Goal: Information Seeking & Learning: Check status

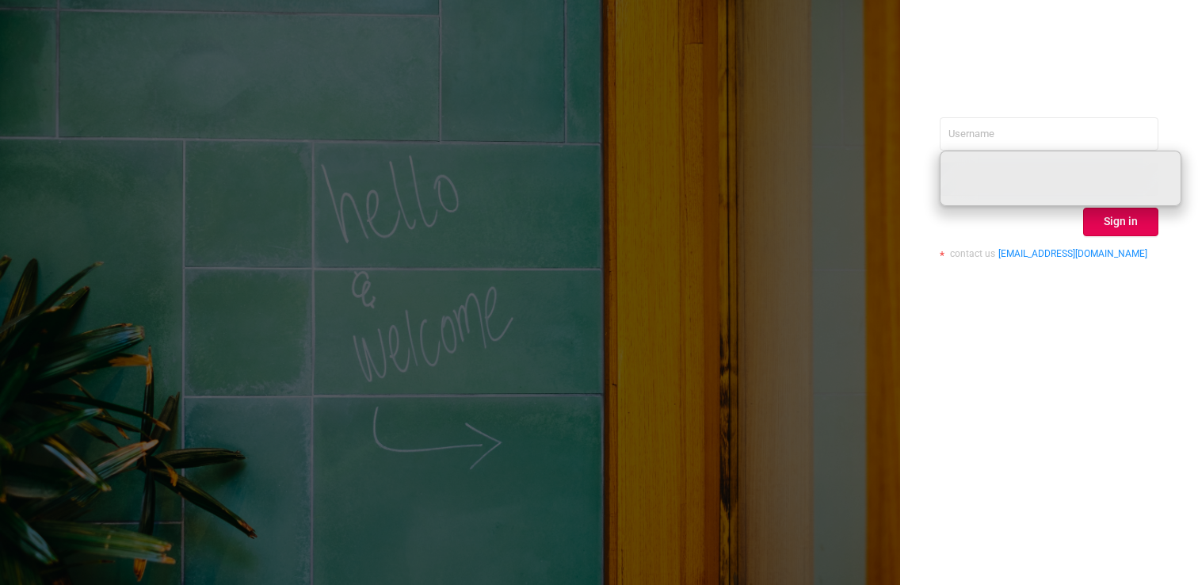
click at [1036, 132] on input "text" at bounding box center [1048, 133] width 219 height 33
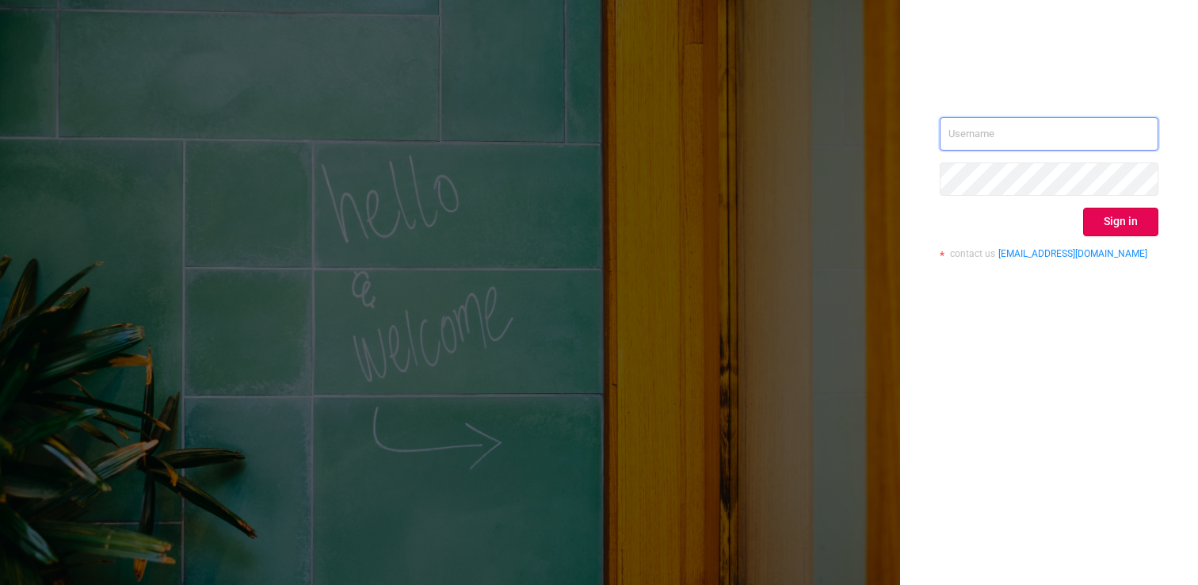
type input "[PERSON_NAME][EMAIL_ADDRESS][DOMAIN_NAME]"
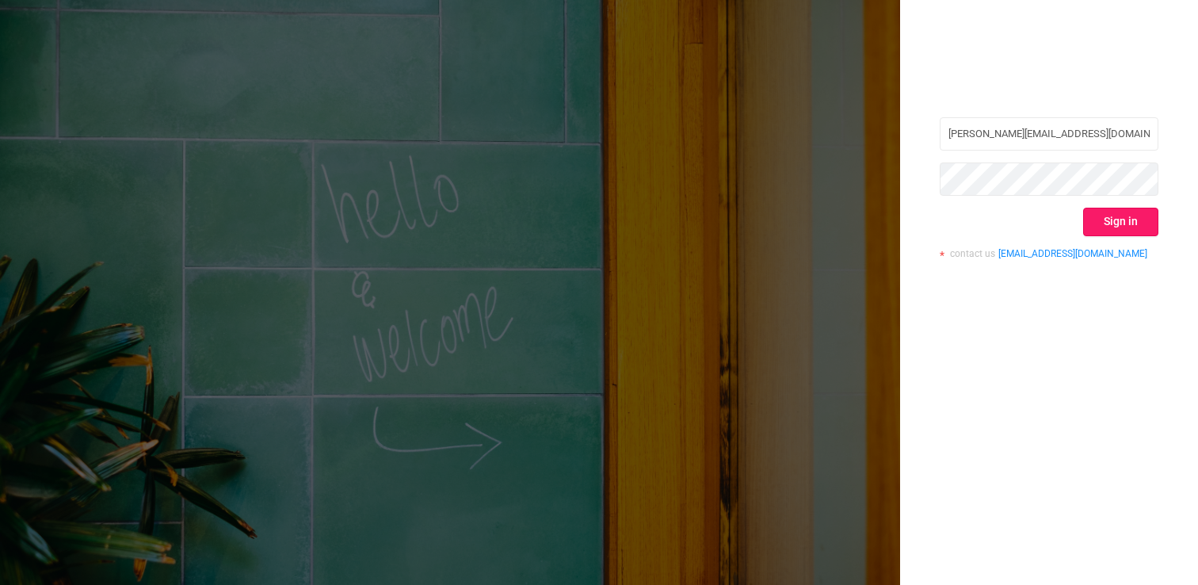
click at [1094, 224] on button "Sign in" at bounding box center [1120, 222] width 75 height 29
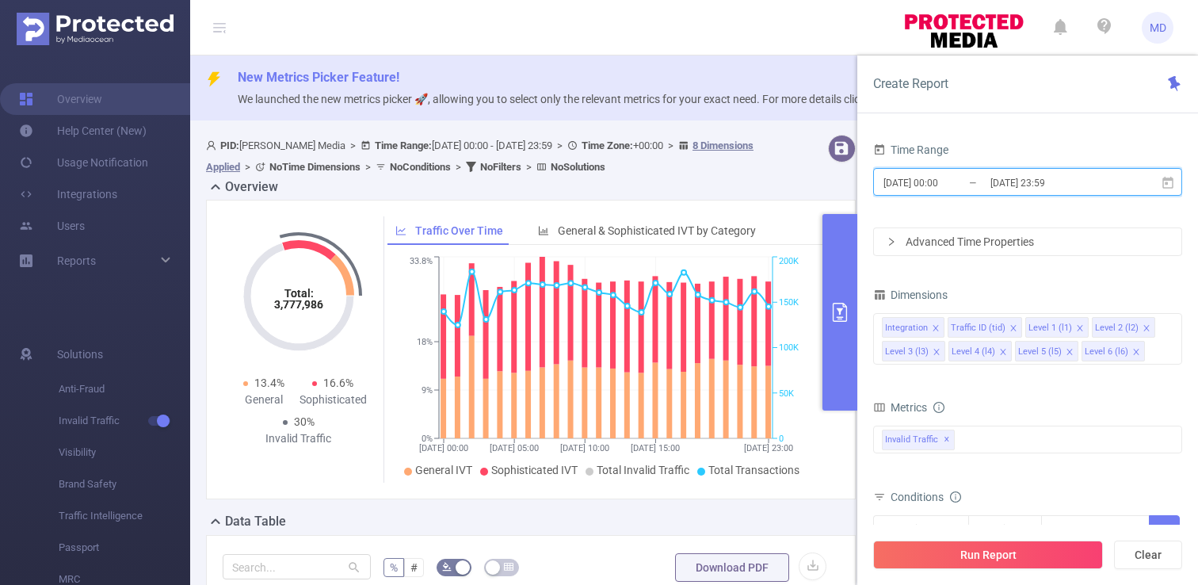
click at [1172, 184] on icon at bounding box center [1167, 182] width 11 height 12
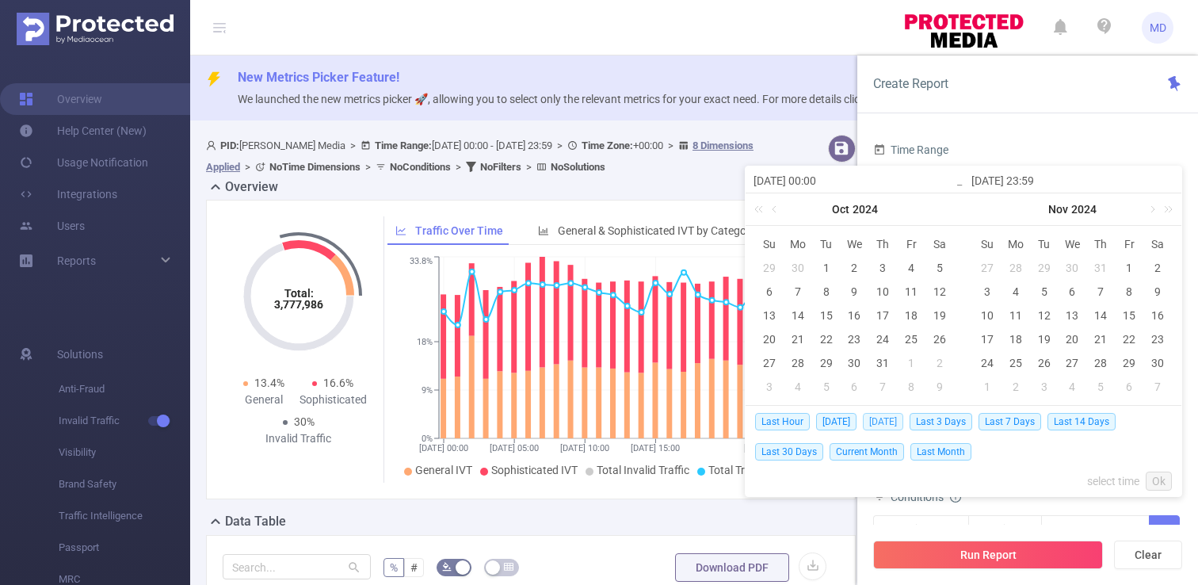
click at [887, 421] on span "[DATE]" at bounding box center [882, 421] width 40 height 17
type input "[DATE] 00:00"
type input "[DATE] 23:59"
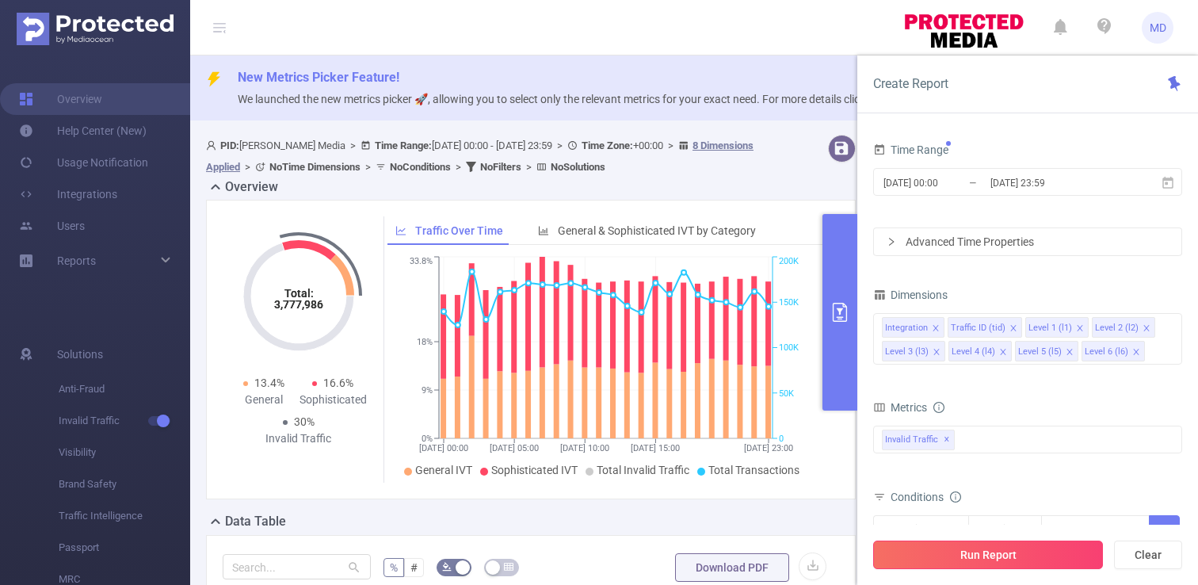
click at [1017, 553] on button "Run Report" at bounding box center [988, 554] width 230 height 29
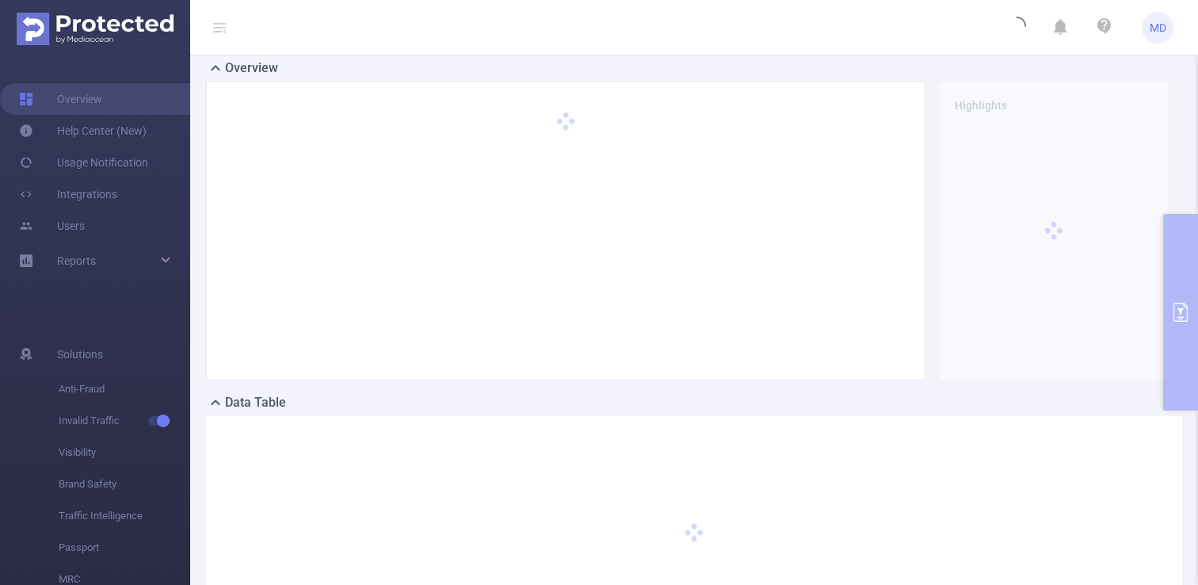
scroll to position [262, 0]
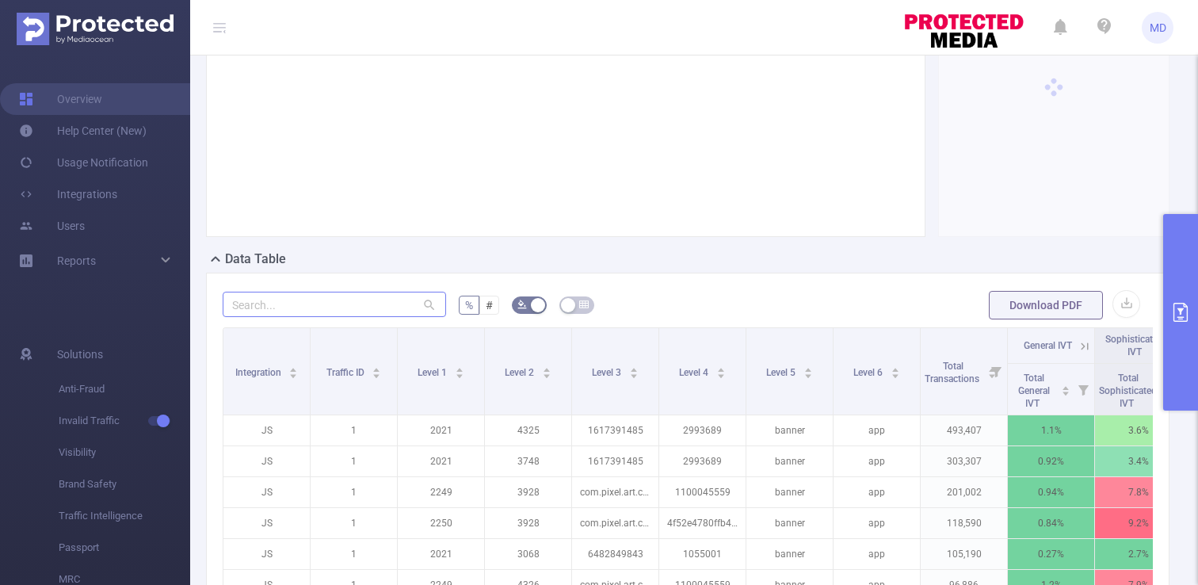
scroll to position [283, 0]
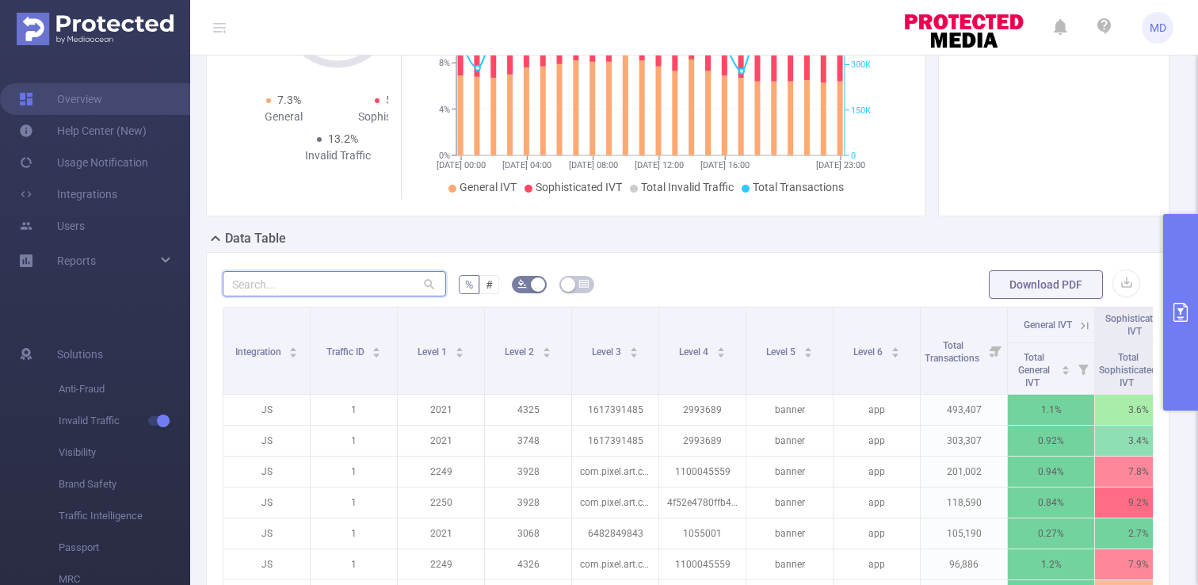
click at [328, 278] on input "text" at bounding box center [334, 283] width 223 height 25
paste input "1007974"
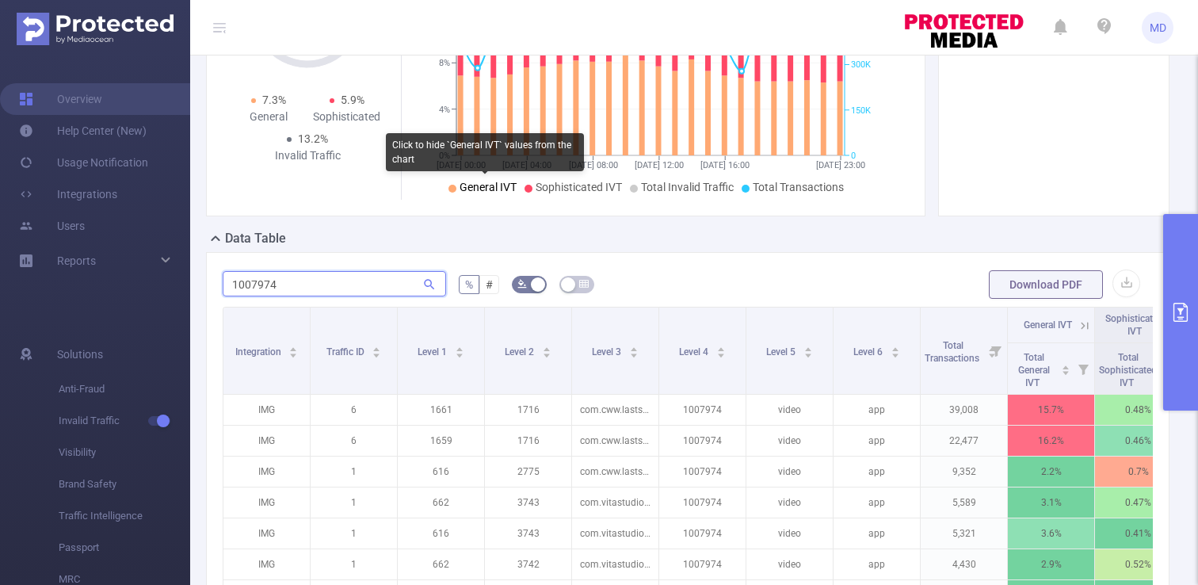
scroll to position [367, 0]
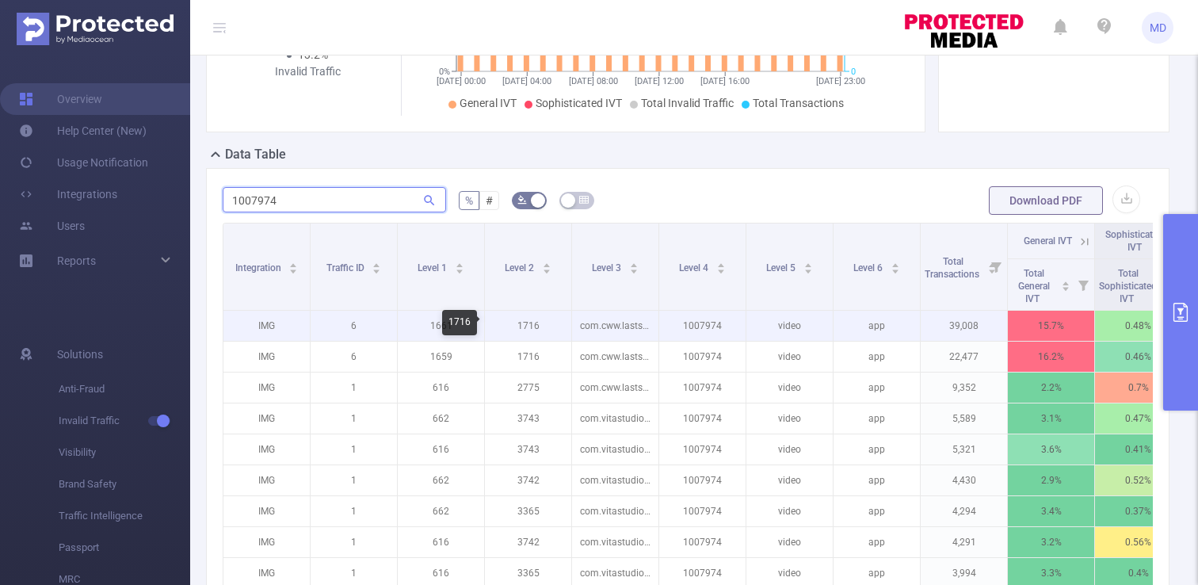
type input "1007974"
drag, startPoint x: 543, startPoint y: 322, endPoint x: 513, endPoint y: 325, distance: 29.4
click at [513, 325] on p "1716" at bounding box center [528, 325] width 86 height 30
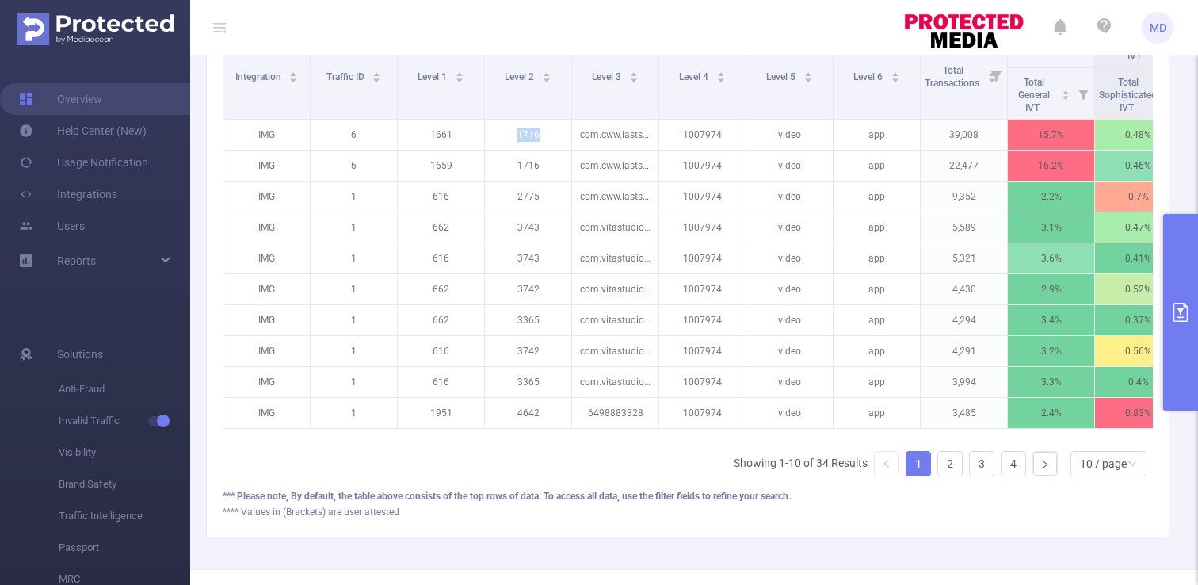
scroll to position [0, 131]
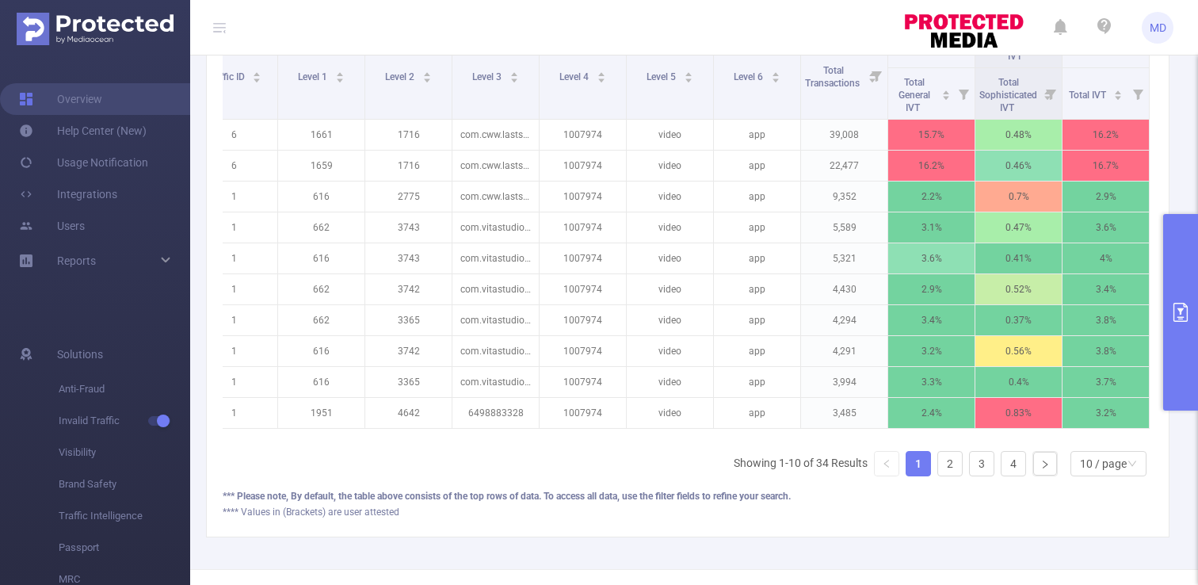
drag, startPoint x: 672, startPoint y: 434, endPoint x: 557, endPoint y: 430, distance: 114.9
click at [557, 430] on div "Integration Traffic ID Level 1 Level 2 Level 3 Level 4 Level 5 Level 6 Total Tr…" at bounding box center [688, 235] width 930 height 406
click at [569, 478] on div "Integration Traffic ID Level 1 Level 2 Level 3 Level 4 Level 5 Level 6 Total Tr…" at bounding box center [688, 260] width 930 height 457
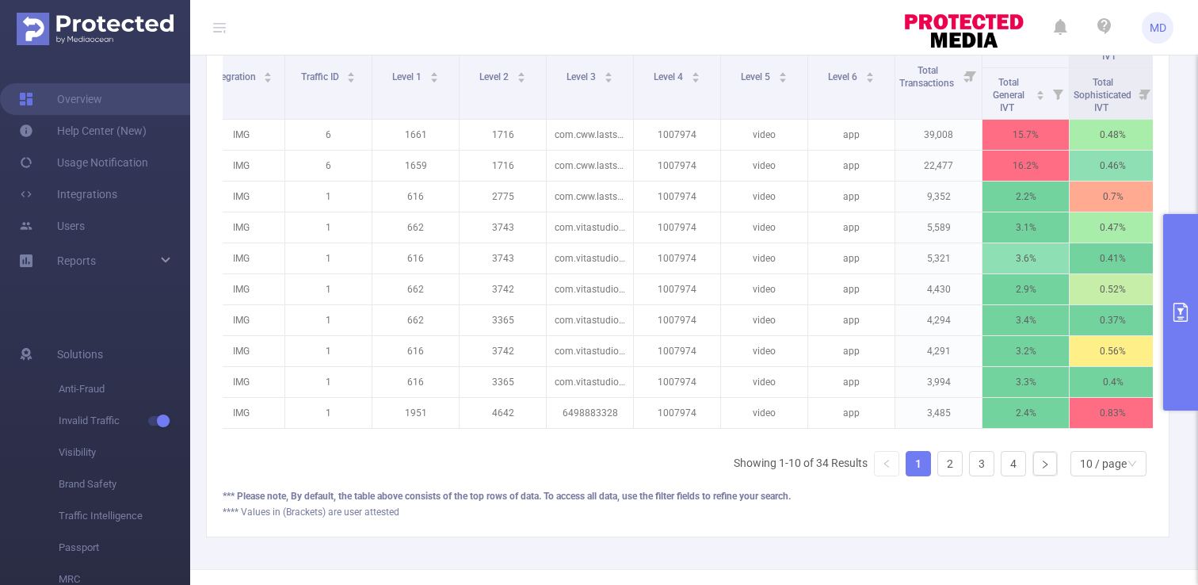
scroll to position [0, 0]
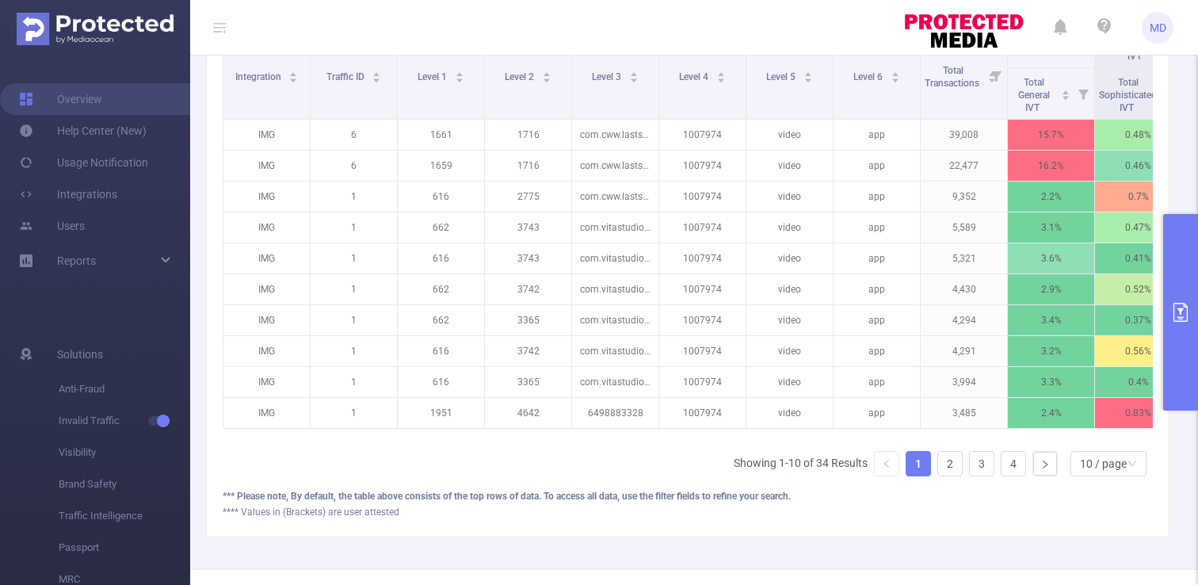
click at [1186, 352] on button "primary" at bounding box center [1180, 312] width 35 height 196
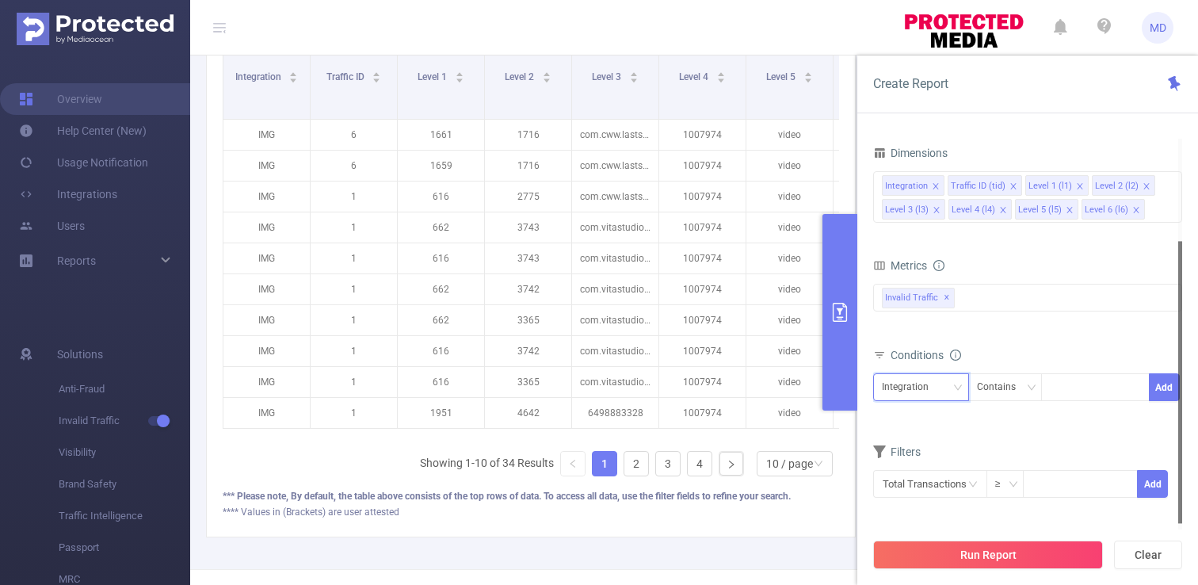
click at [919, 393] on div "Integration" at bounding box center [911, 387] width 58 height 26
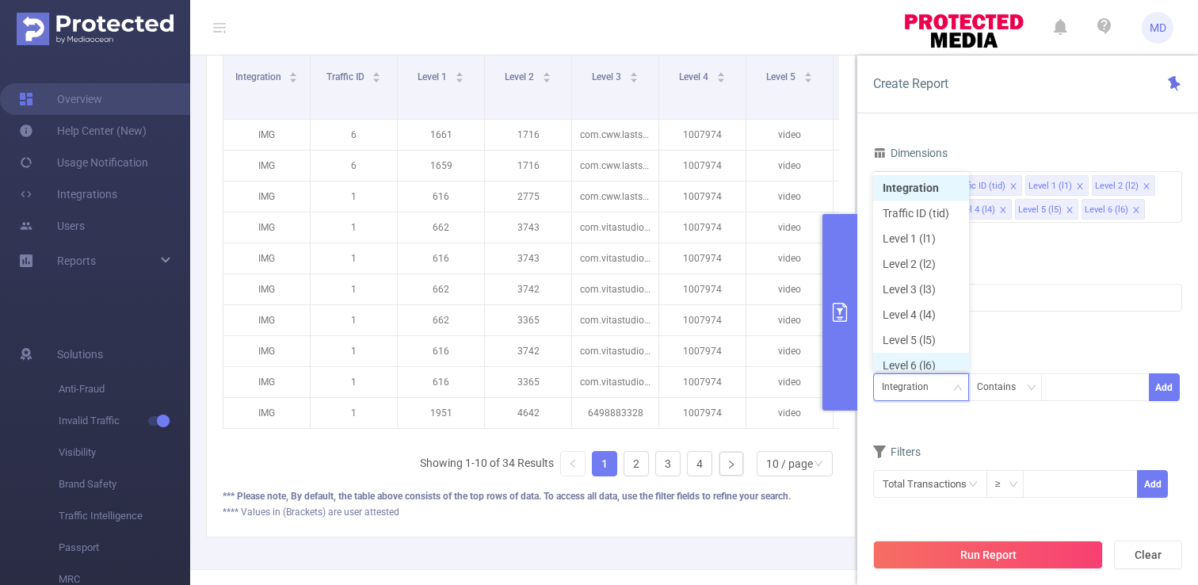
scroll to position [8, 0]
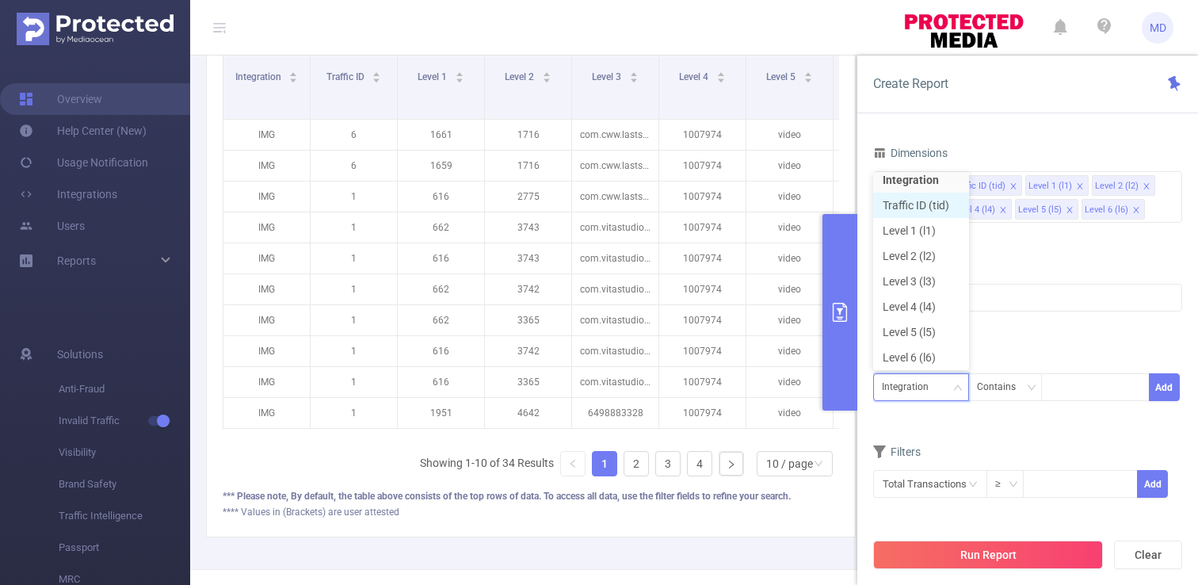
click at [922, 211] on li "Traffic ID (tid)" at bounding box center [921, 204] width 96 height 25
click at [1076, 392] on div at bounding box center [1094, 387] width 91 height 26
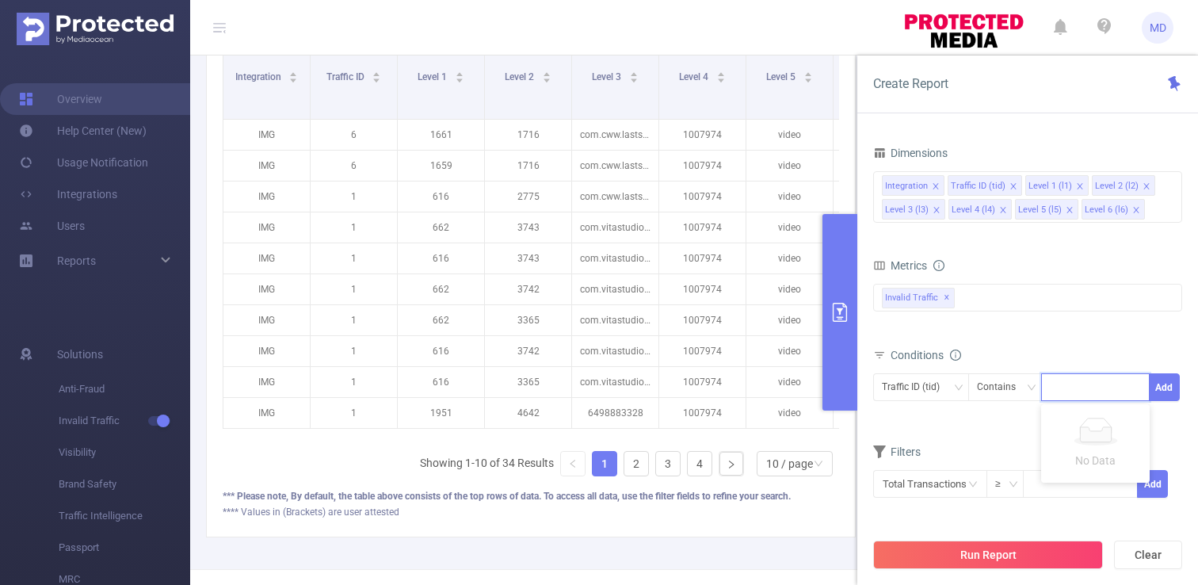
type input "6"
click at [1179, 378] on div at bounding box center [1180, 382] width 4 height 282
click at [1160, 386] on button "Add" at bounding box center [1163, 388] width 31 height 28
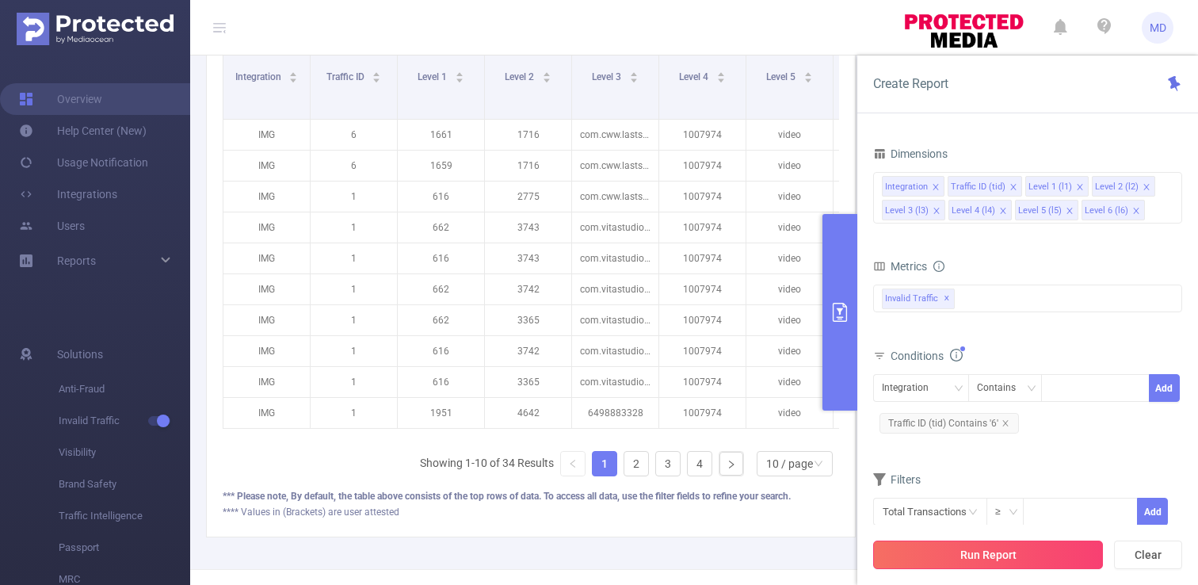
click at [1015, 550] on button "Run Report" at bounding box center [988, 554] width 230 height 29
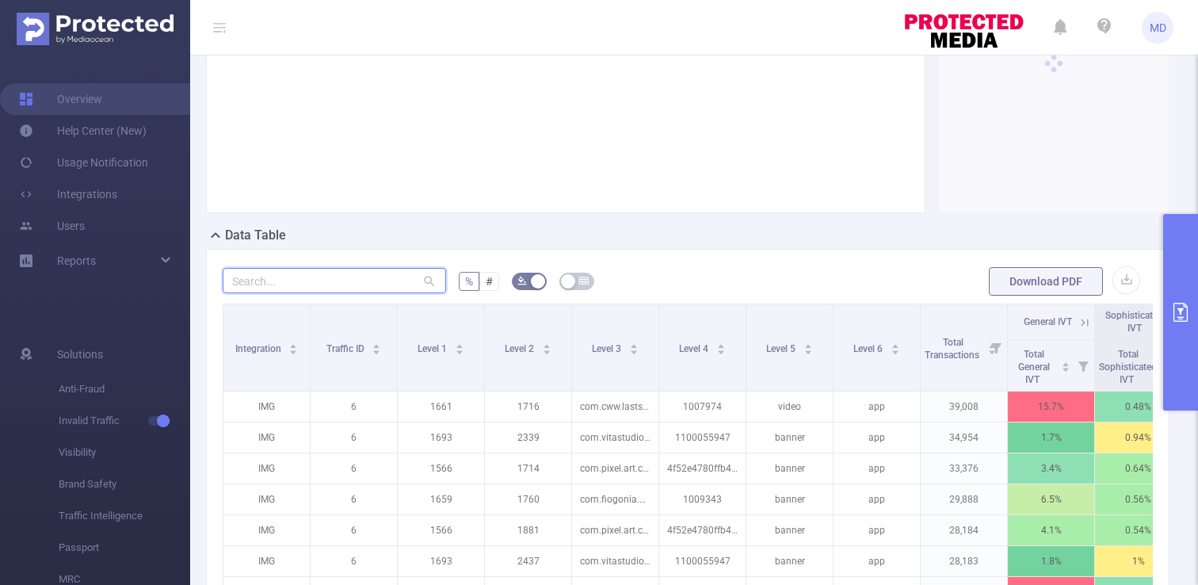
click at [296, 287] on input "text" at bounding box center [334, 280] width 223 height 25
paste input "1007974"
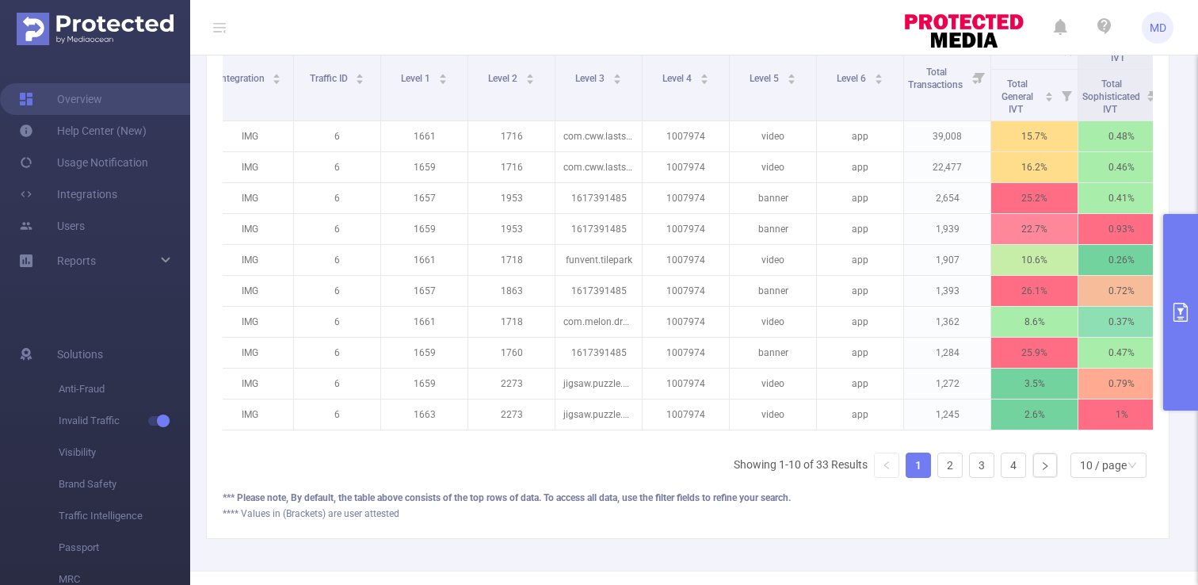
scroll to position [0, 131]
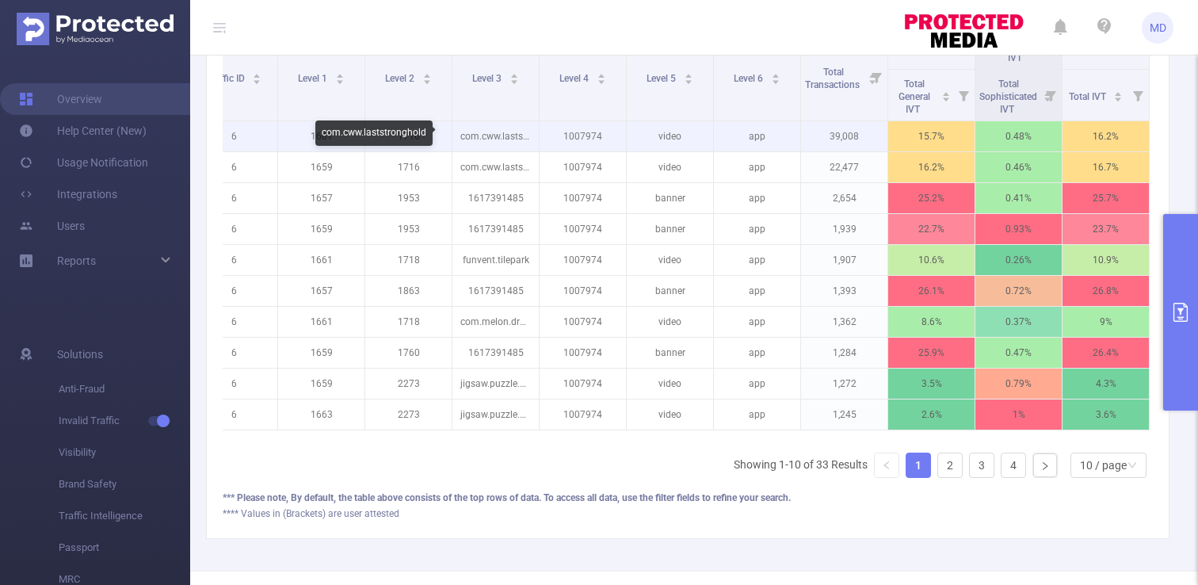
click at [473, 139] on p "com.cww.laststronghold" at bounding box center [495, 136] width 86 height 30
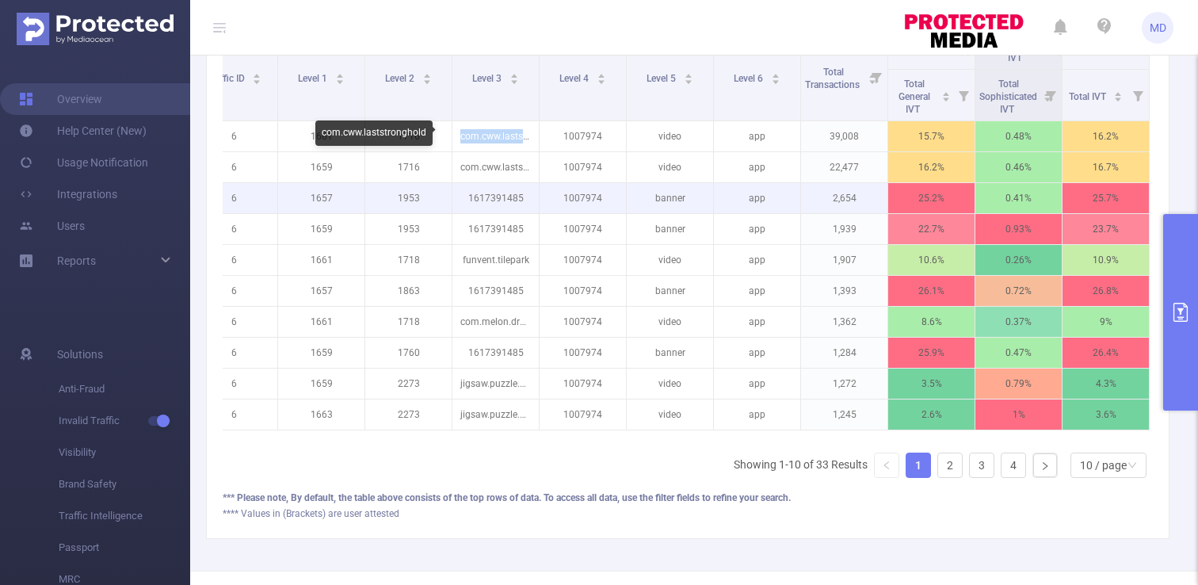
copy p "com.cww.laststronghold"
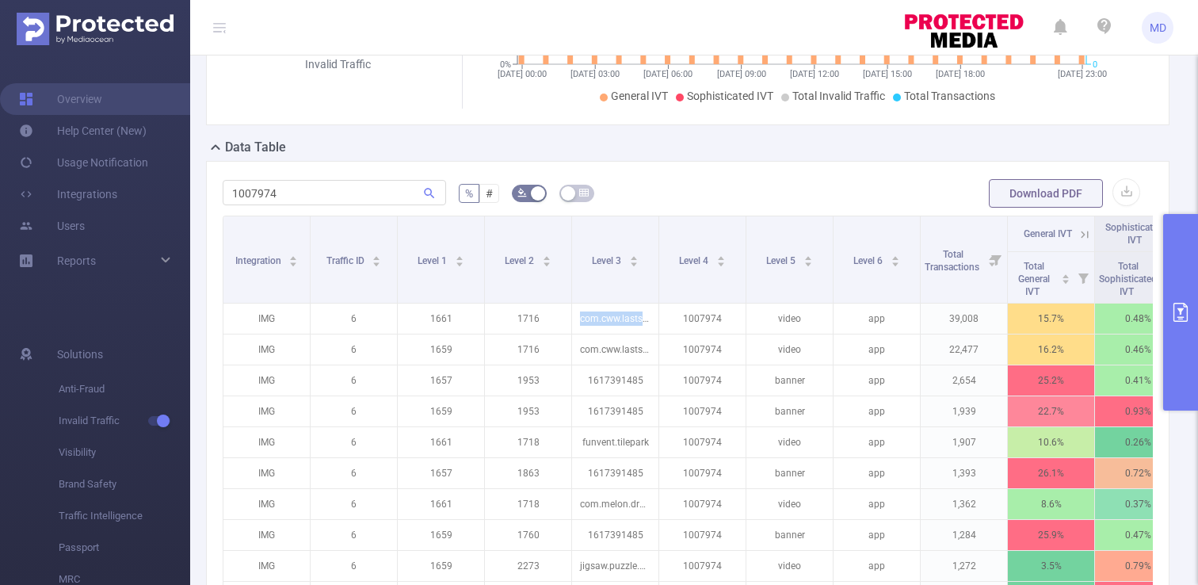
scroll to position [292, 0]
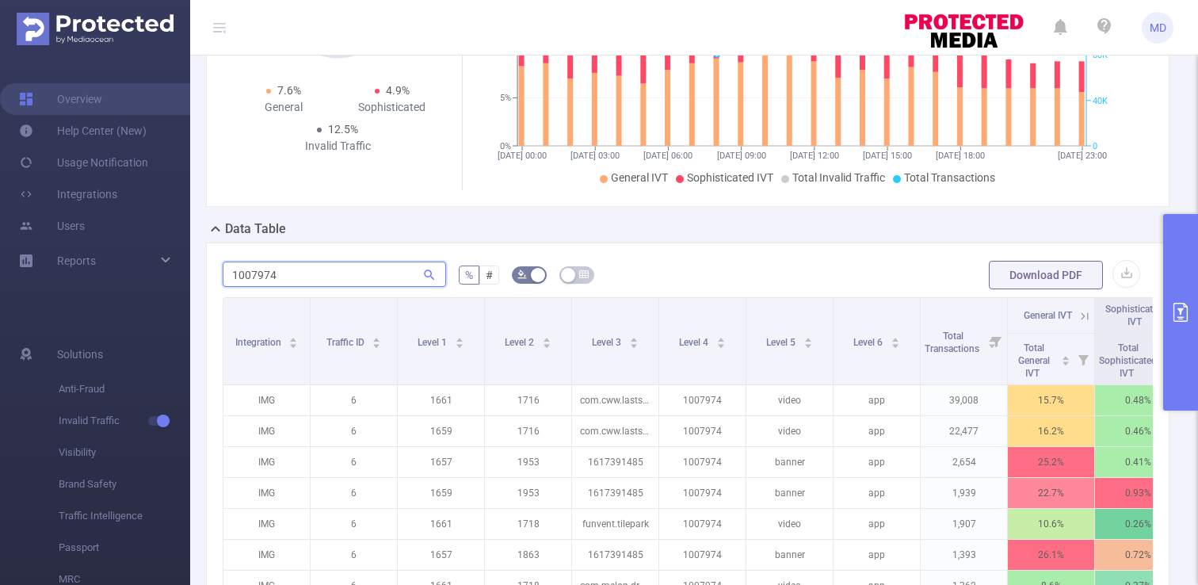
drag, startPoint x: 340, startPoint y: 276, endPoint x: 206, endPoint y: 258, distance: 135.0
click at [206, 258] on div "1007974 % # Download PDF Integration Traffic ID Level 1 Level 2 Level 3 Level 4…" at bounding box center [687, 522] width 963 height 560
paste input "com.cww.laststronghold"
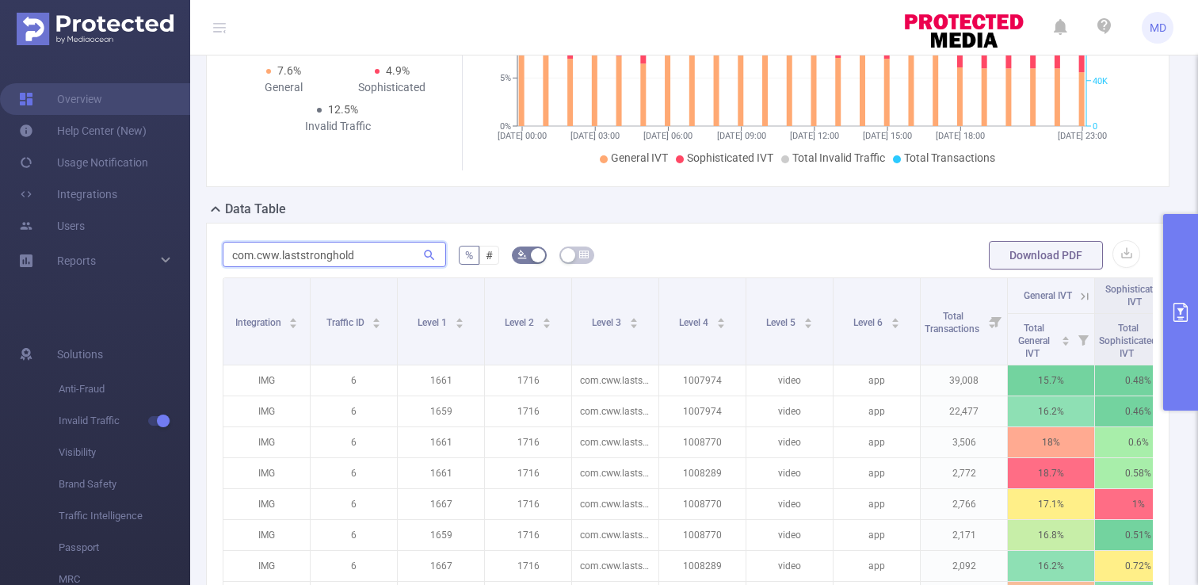
scroll to position [467, 0]
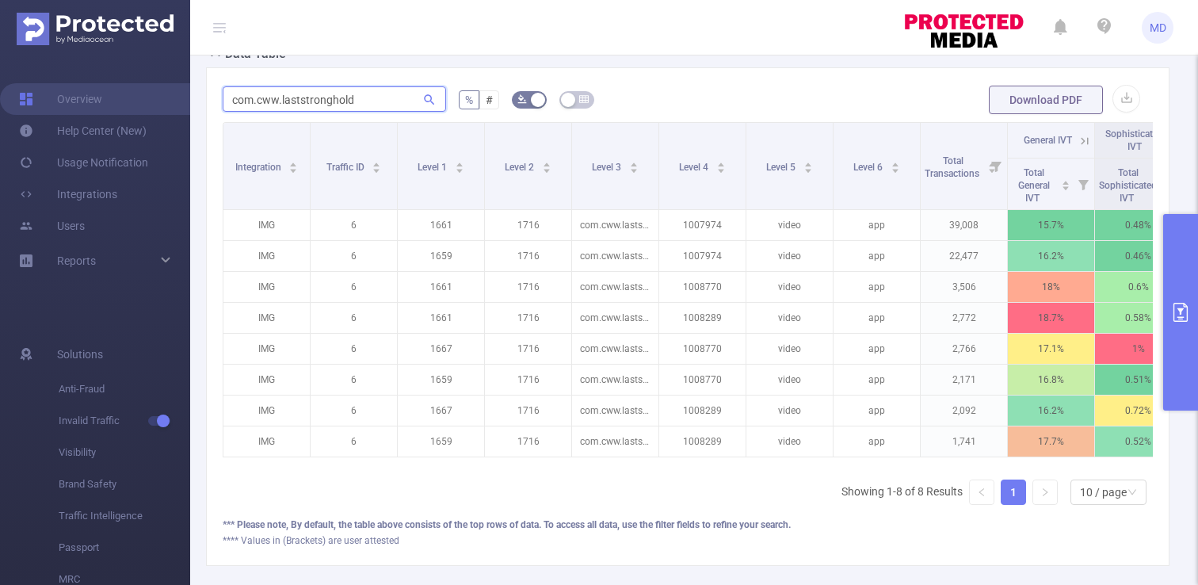
type input "com.cww.laststronghold"
click at [1187, 311] on icon "primary" at bounding box center [1180, 312] width 19 height 19
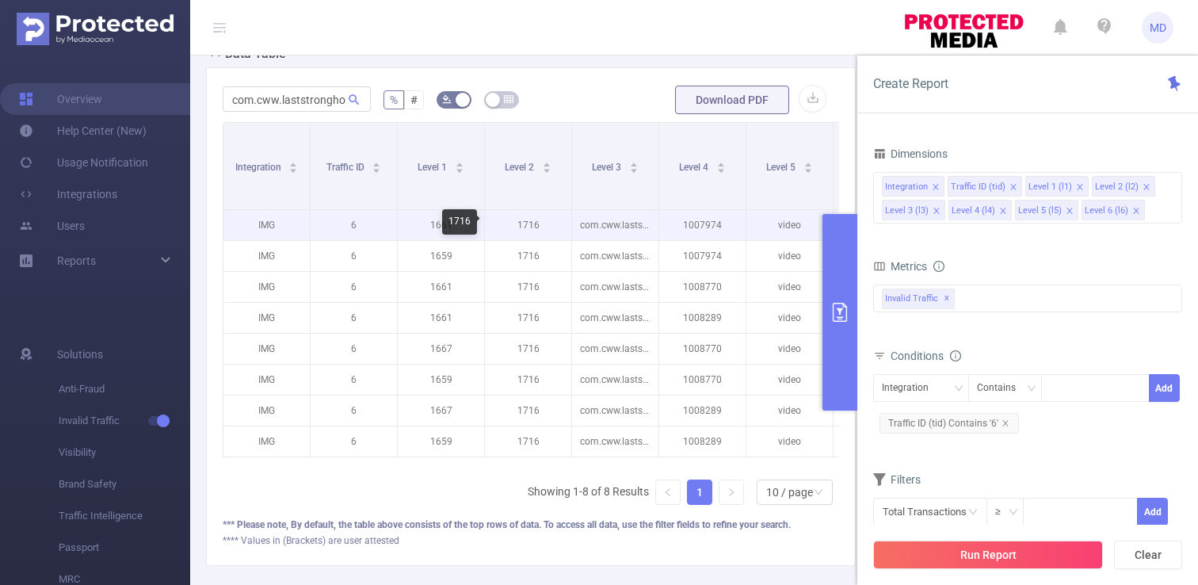
click at [532, 218] on p "1716" at bounding box center [528, 225] width 86 height 30
copy p "1716"
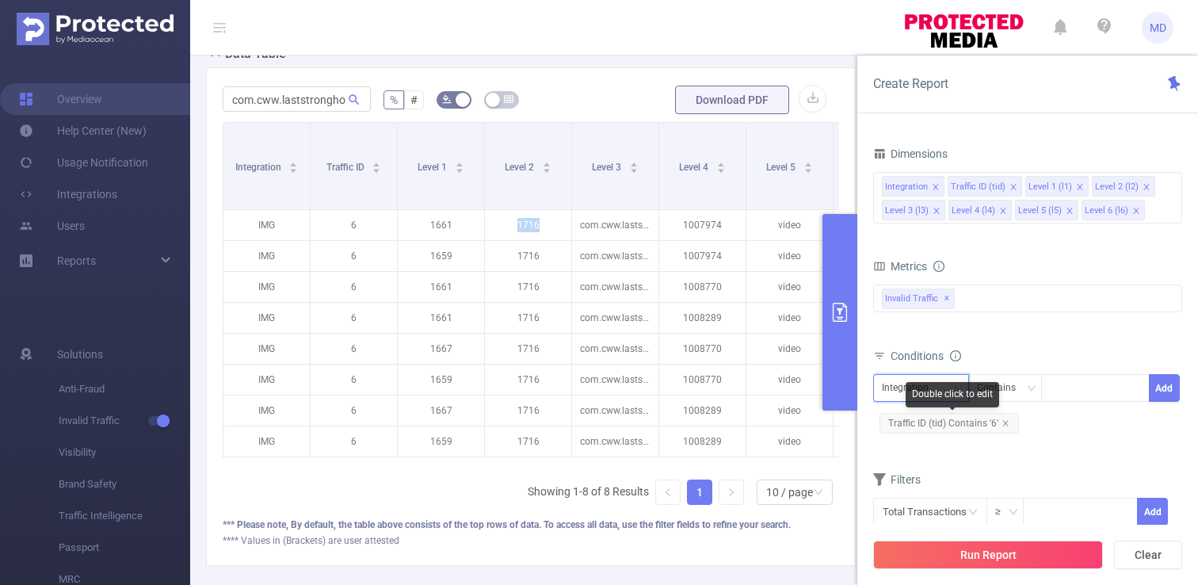
click at [935, 377] on div "Integration" at bounding box center [911, 388] width 58 height 26
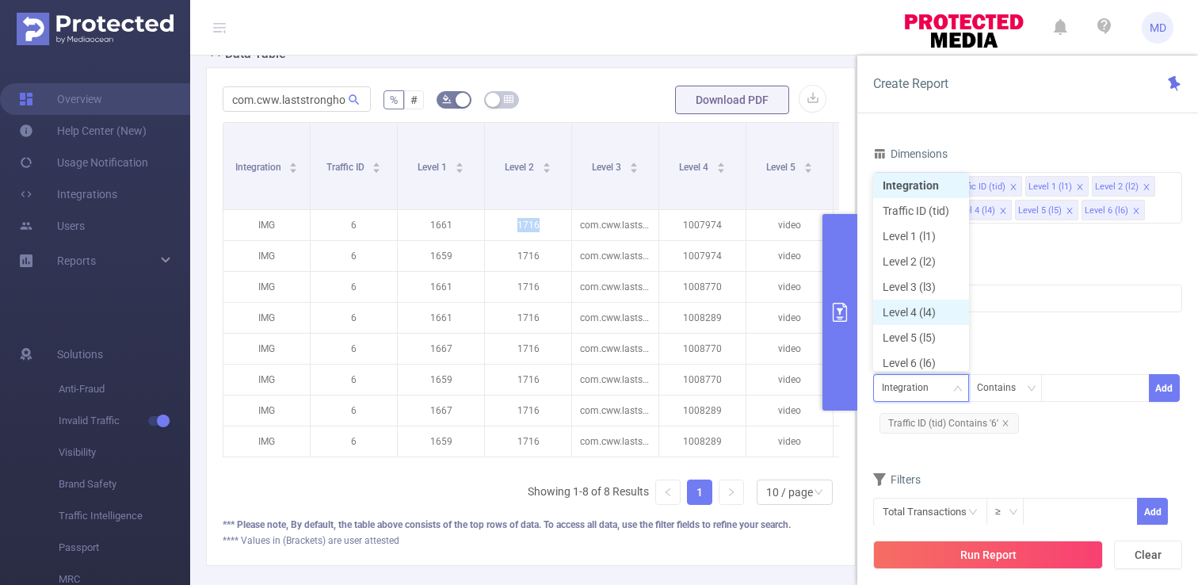
scroll to position [8, 0]
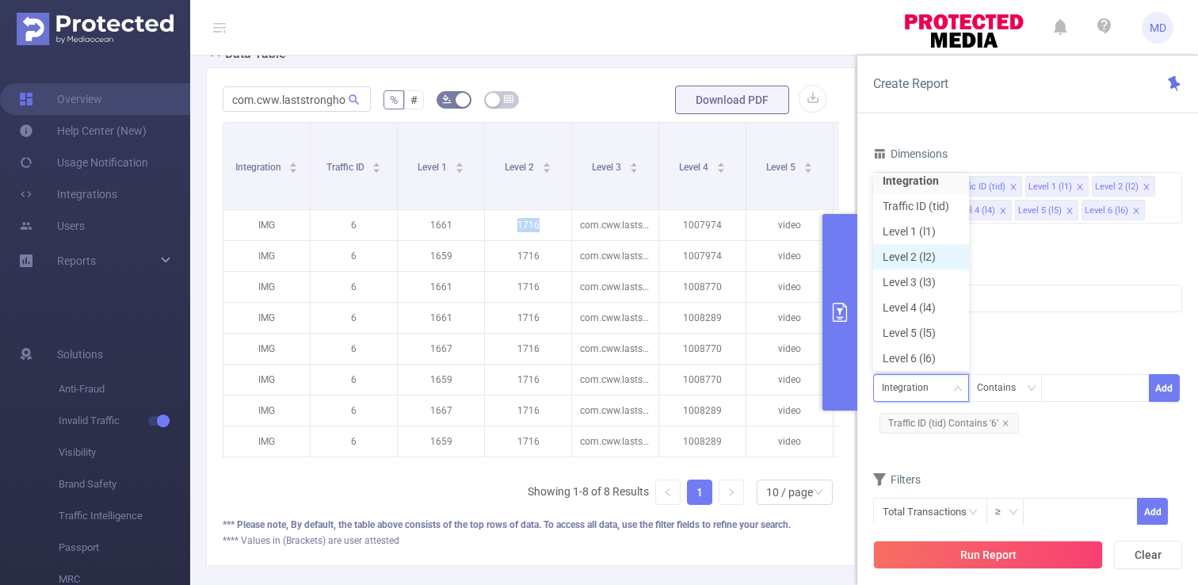
click at [917, 254] on li "Level 2 (l2)" at bounding box center [921, 256] width 96 height 25
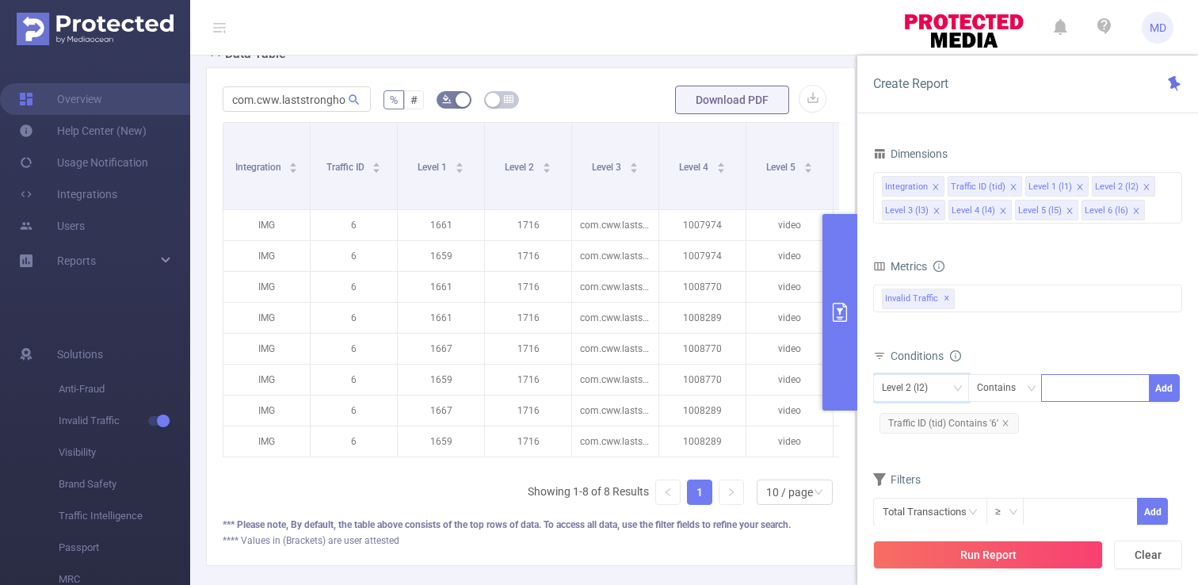
click at [1055, 387] on input at bounding box center [1052, 388] width 7 height 21
paste input "1716"
type input "1716"
drag, startPoint x: 1076, startPoint y: 416, endPoint x: 1101, endPoint y: 406, distance: 26.6
click at [1077, 416] on li "1716" at bounding box center [1095, 420] width 109 height 25
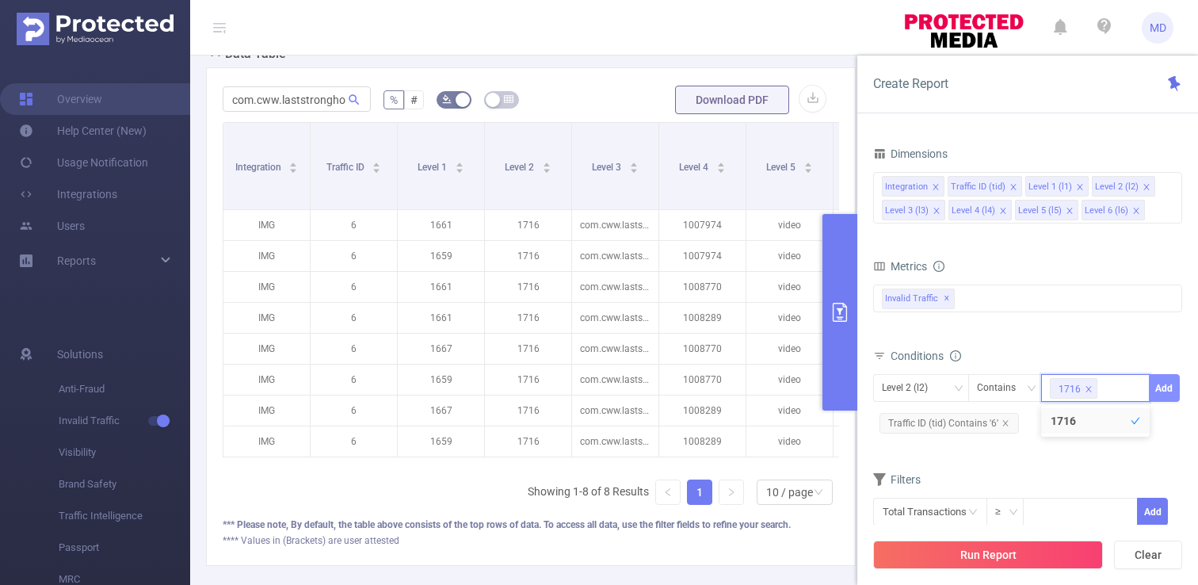
click at [1165, 384] on button "Add" at bounding box center [1163, 388] width 31 height 28
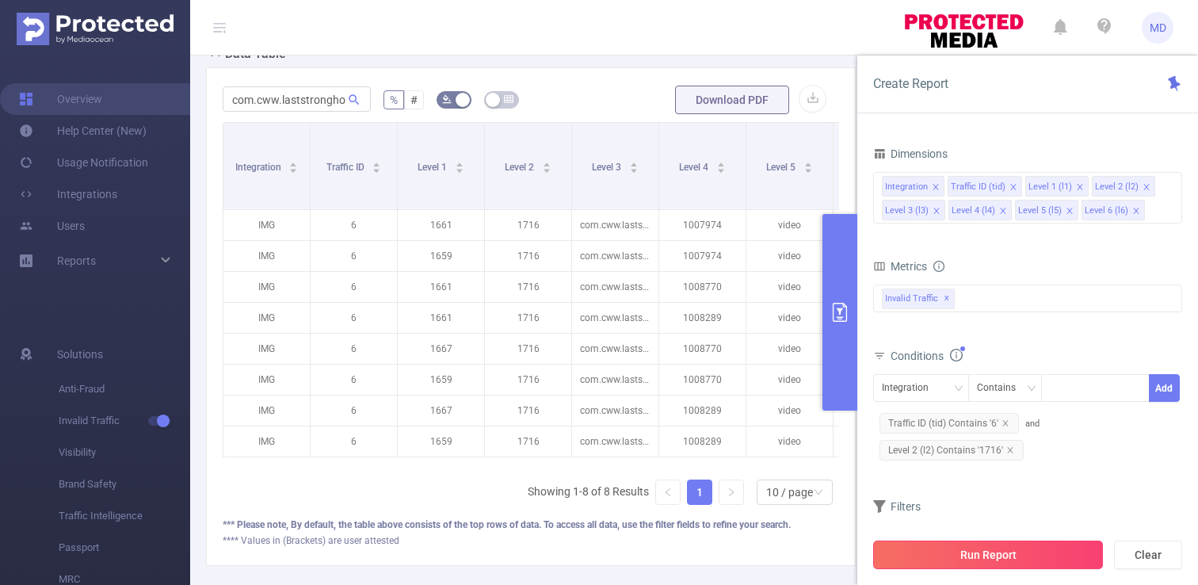
click at [1066, 555] on button "Run Report" at bounding box center [988, 554] width 230 height 29
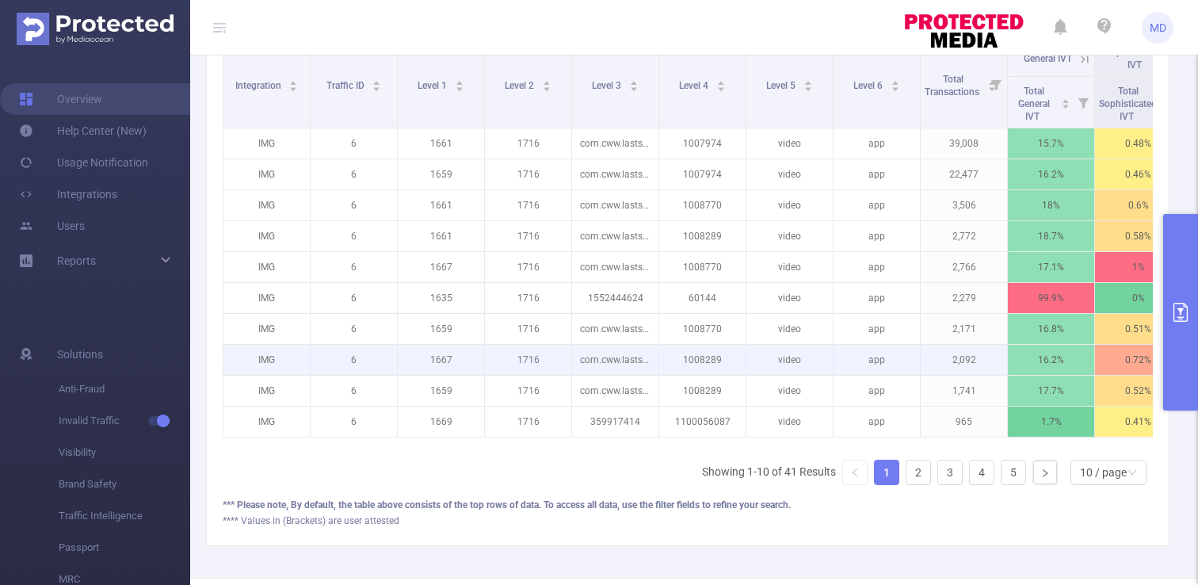
scroll to position [401, 0]
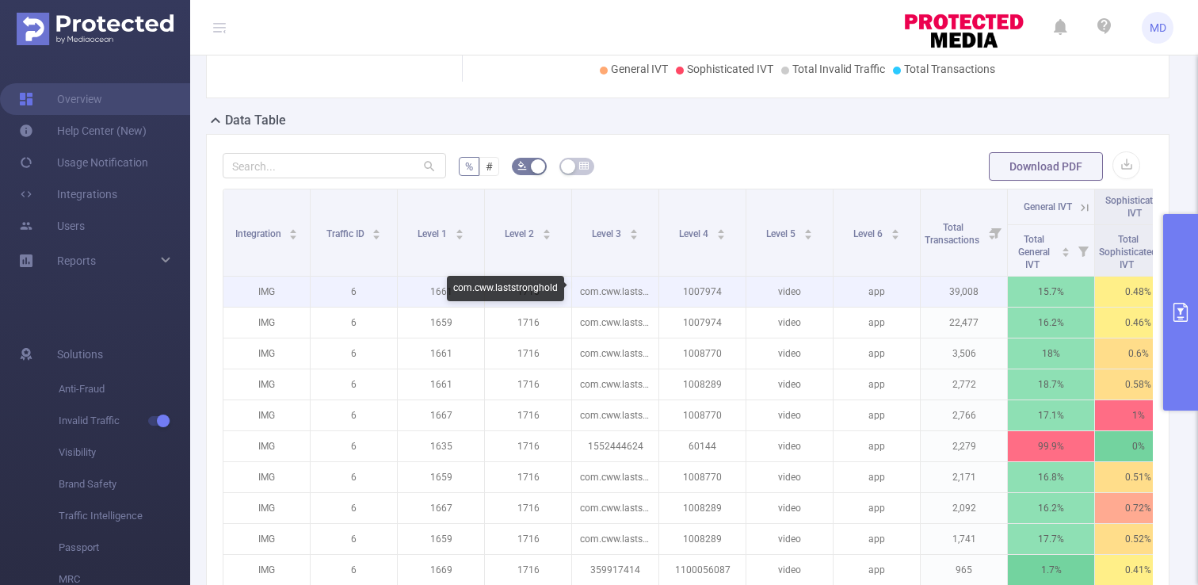
click at [638, 294] on p "com.cww.laststronghold" at bounding box center [615, 291] width 86 height 30
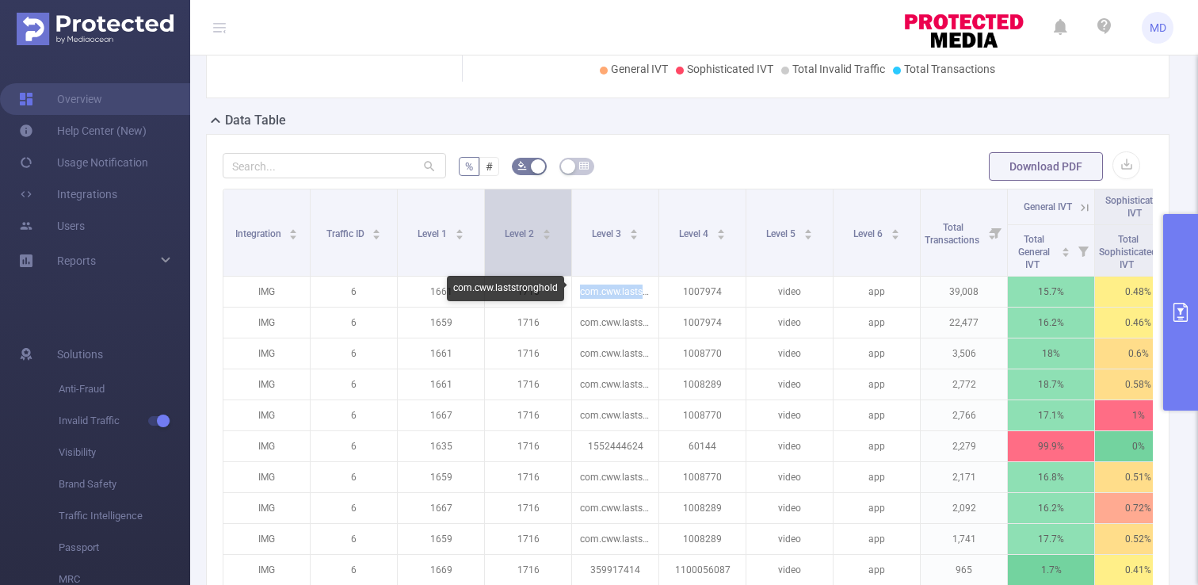
copy p "com.cww.laststronghold"
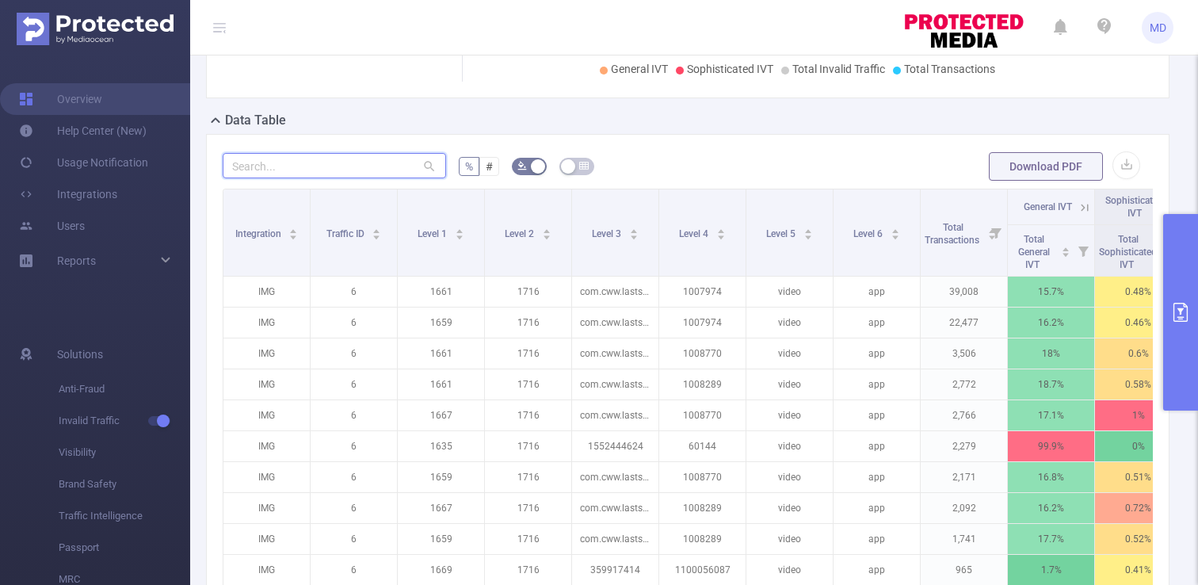
click at [364, 170] on input "text" at bounding box center [334, 165] width 223 height 25
paste input "com.cww.laststronghold"
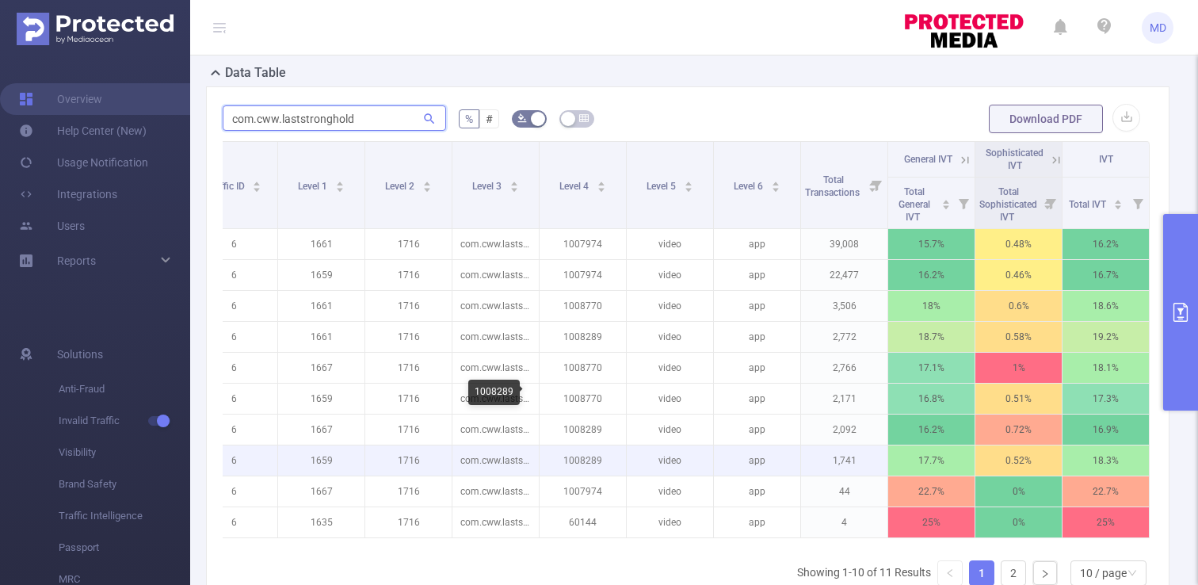
scroll to position [436, 0]
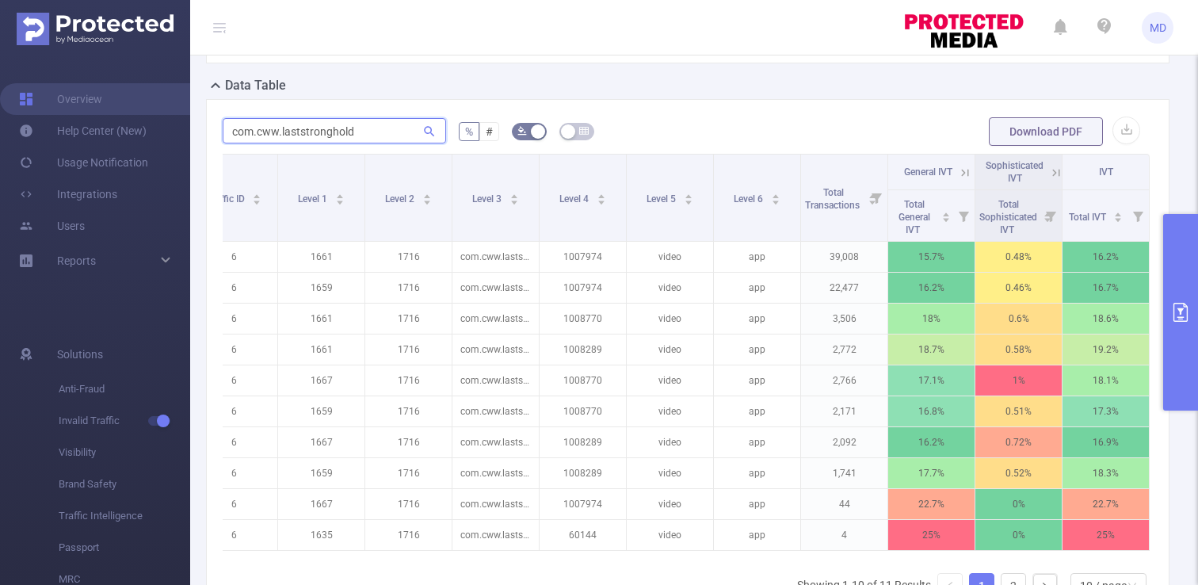
click at [406, 129] on input "com.cww.laststronghold" at bounding box center [334, 130] width 223 height 25
click at [348, 135] on input "com.cww.laststronghold" at bounding box center [334, 130] width 223 height 25
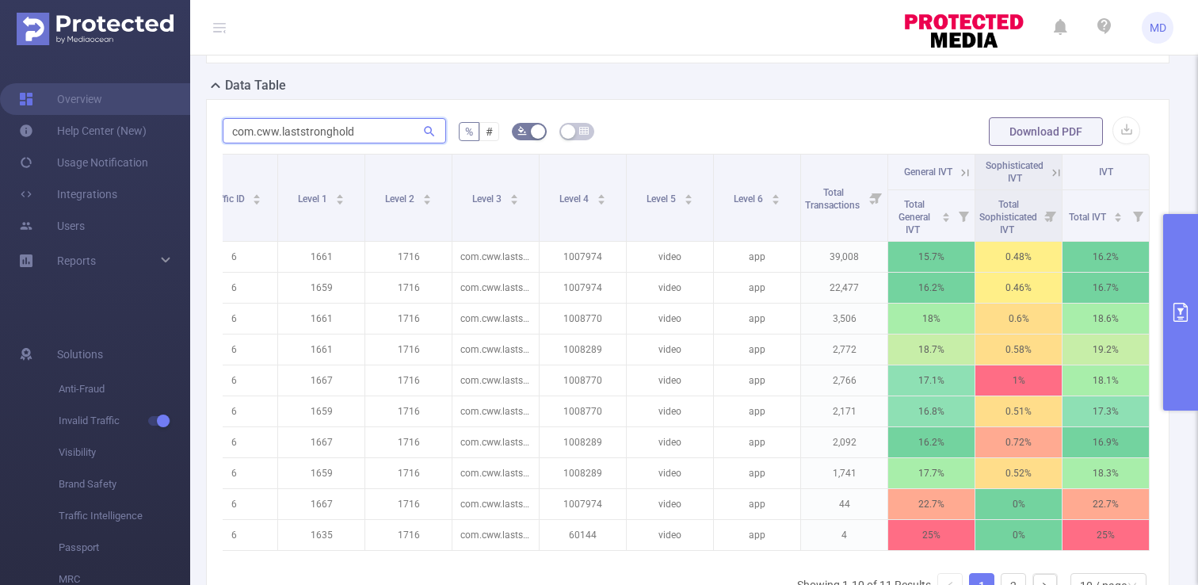
click at [348, 135] on input "com.cww.laststronghold" at bounding box center [334, 130] width 223 height 25
paste input "pixel.art.coloring.color.number"
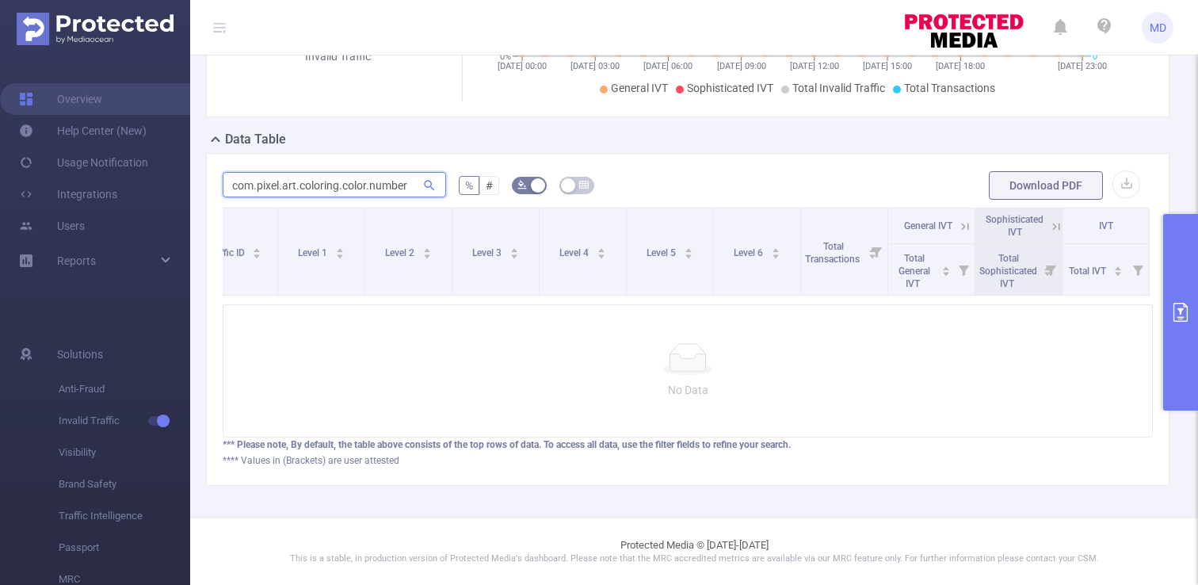
type input "com.pixel.art.coloring.color.number"
click at [1183, 255] on button "primary" at bounding box center [1180, 312] width 35 height 196
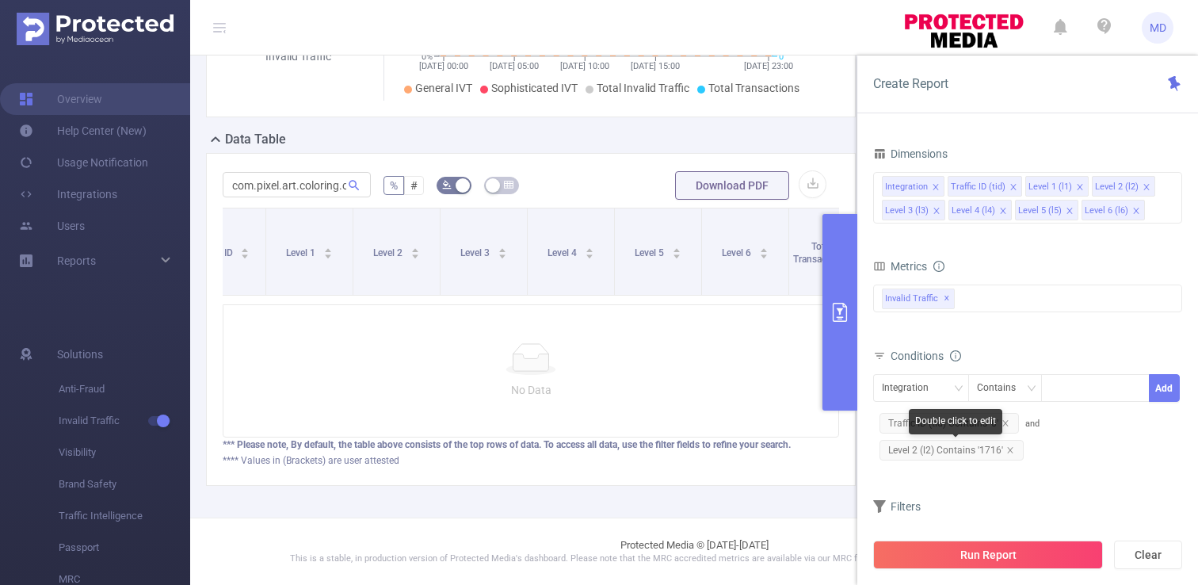
click at [1012, 451] on span "Level 2 (l2) Contains '1716'" at bounding box center [951, 450] width 144 height 21
click at [1008, 447] on icon "icon: close" at bounding box center [1010, 450] width 8 height 8
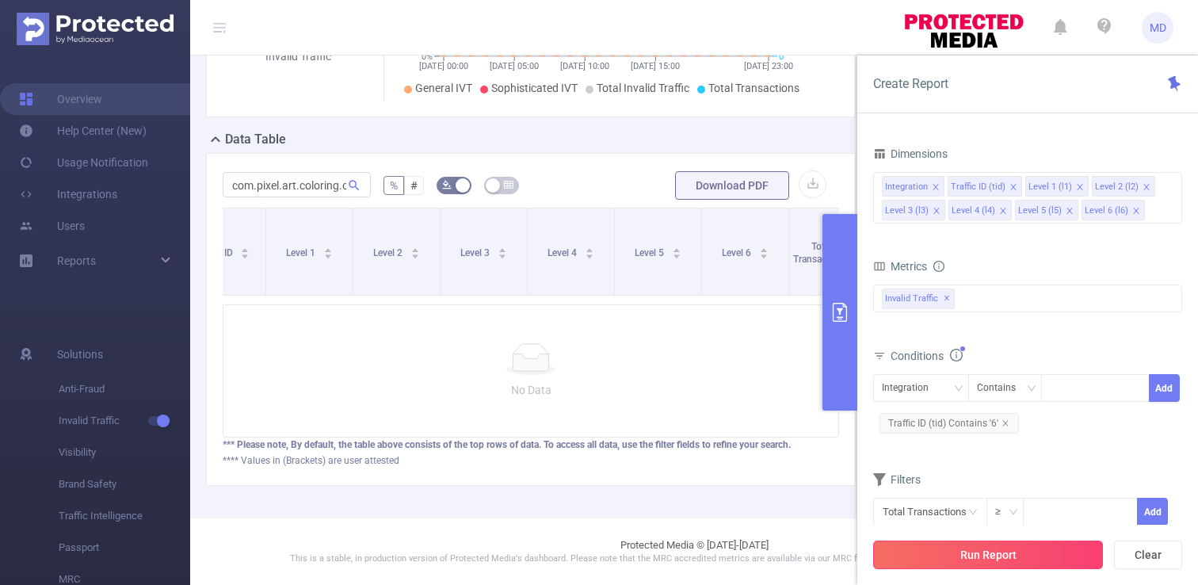
click at [1029, 547] on button "Run Report" at bounding box center [988, 554] width 230 height 29
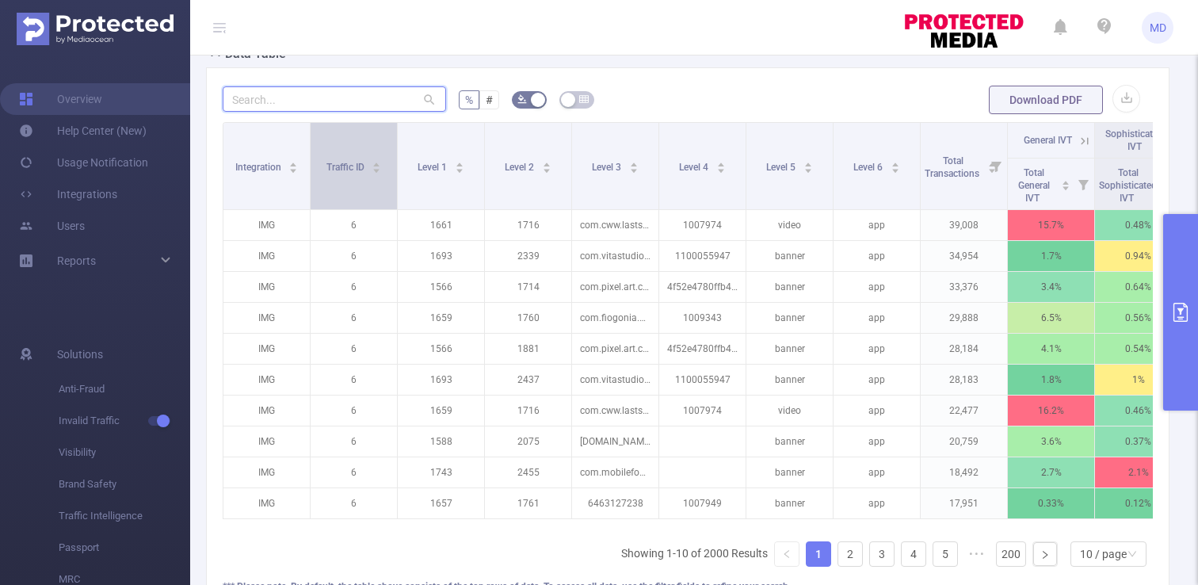
scroll to position [478, 0]
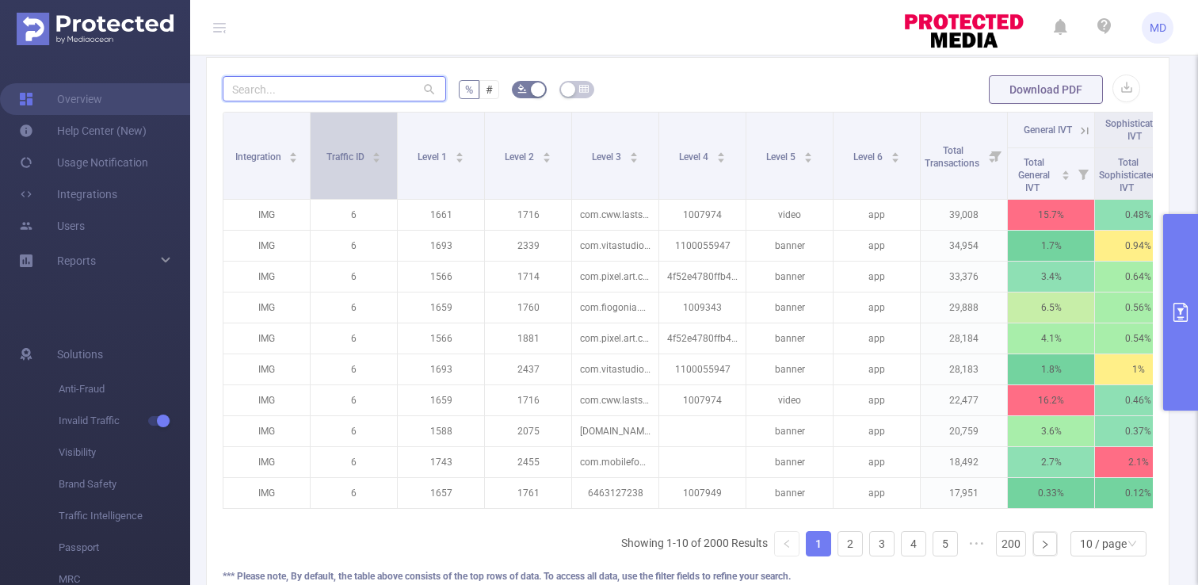
click at [337, 110] on div "% # Download PDF Integration Traffic ID Level 1 Level 2 Level 3 Level 4 Level 5…" at bounding box center [688, 336] width 930 height 525
paste input "com.pixel.art.coloring.color.number"
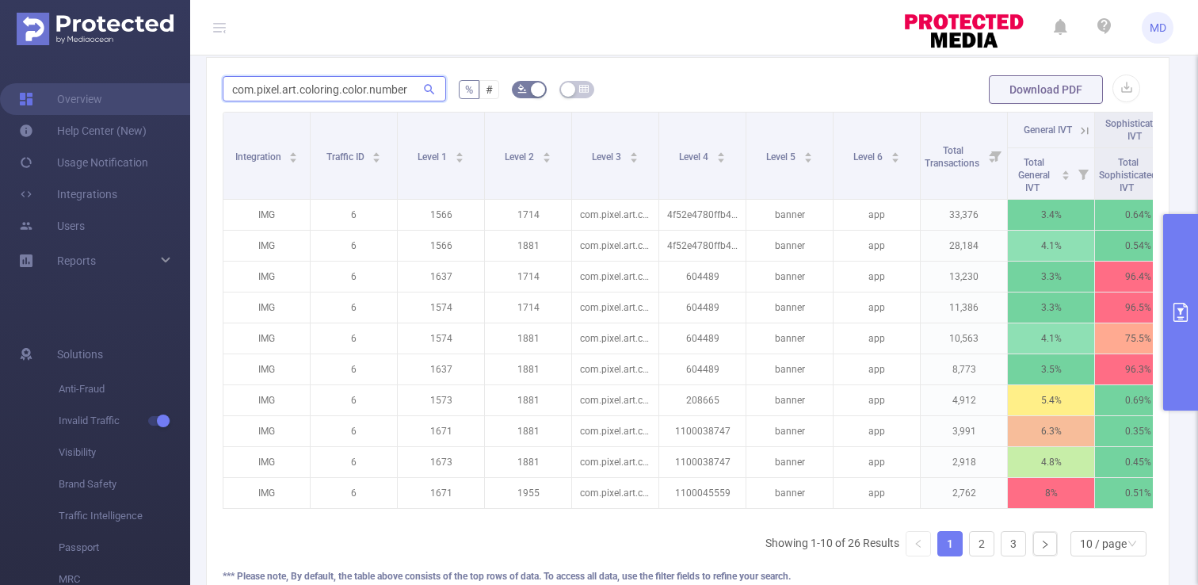
scroll to position [0, 131]
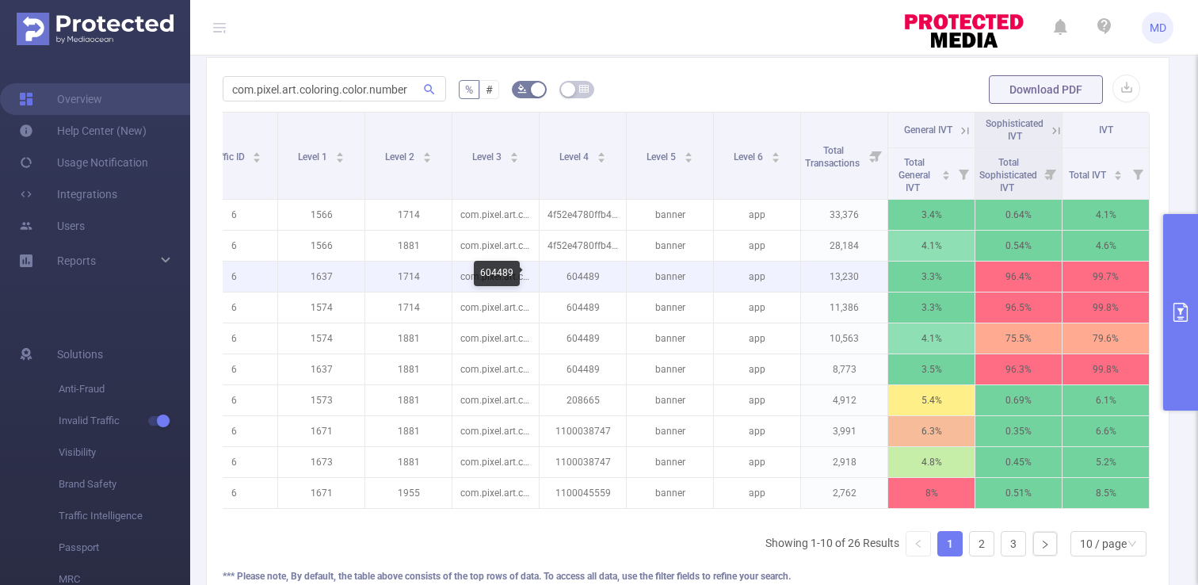
click at [539, 283] on p "604489" at bounding box center [582, 276] width 86 height 30
click at [562, 276] on p "604489" at bounding box center [582, 276] width 86 height 30
click at [396, 279] on p "1714" at bounding box center [408, 276] width 86 height 30
click at [572, 275] on p "604489" at bounding box center [582, 276] width 86 height 30
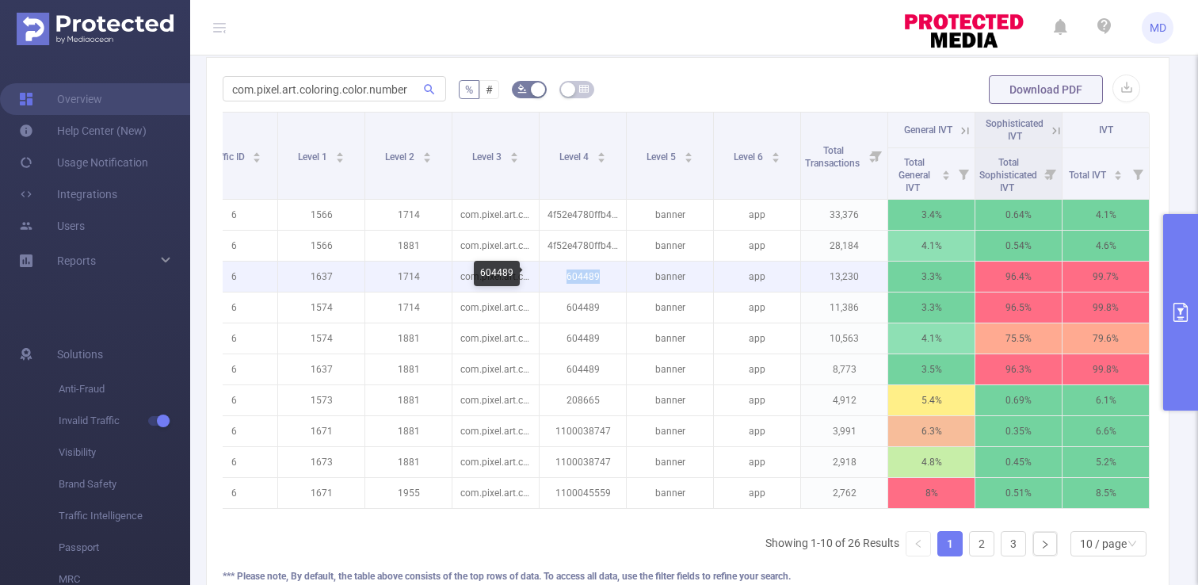
click at [572, 275] on p "604489" at bounding box center [582, 276] width 86 height 30
copy p "604489"
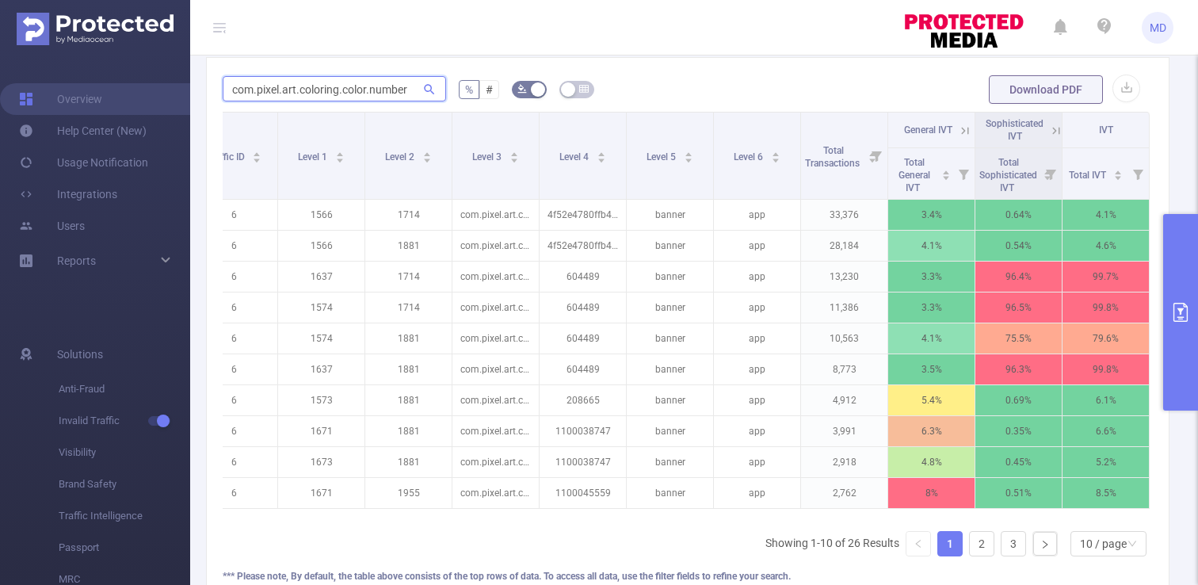
click at [387, 88] on input "com.pixel.art.coloring.color.number" at bounding box center [334, 88] width 223 height 25
paste input "359917414"
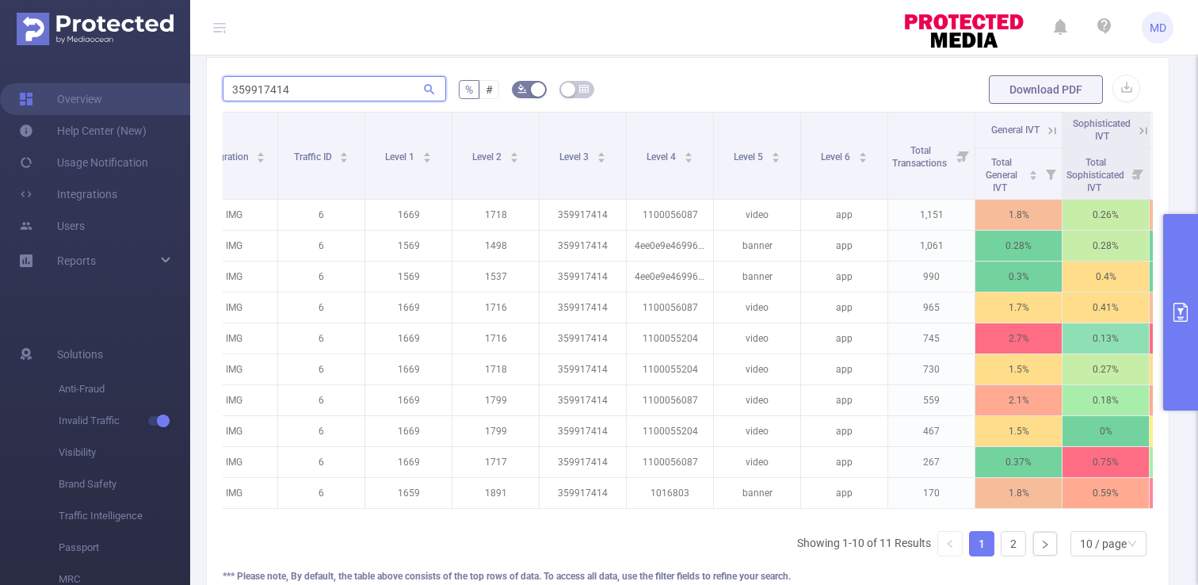
scroll to position [0, 67]
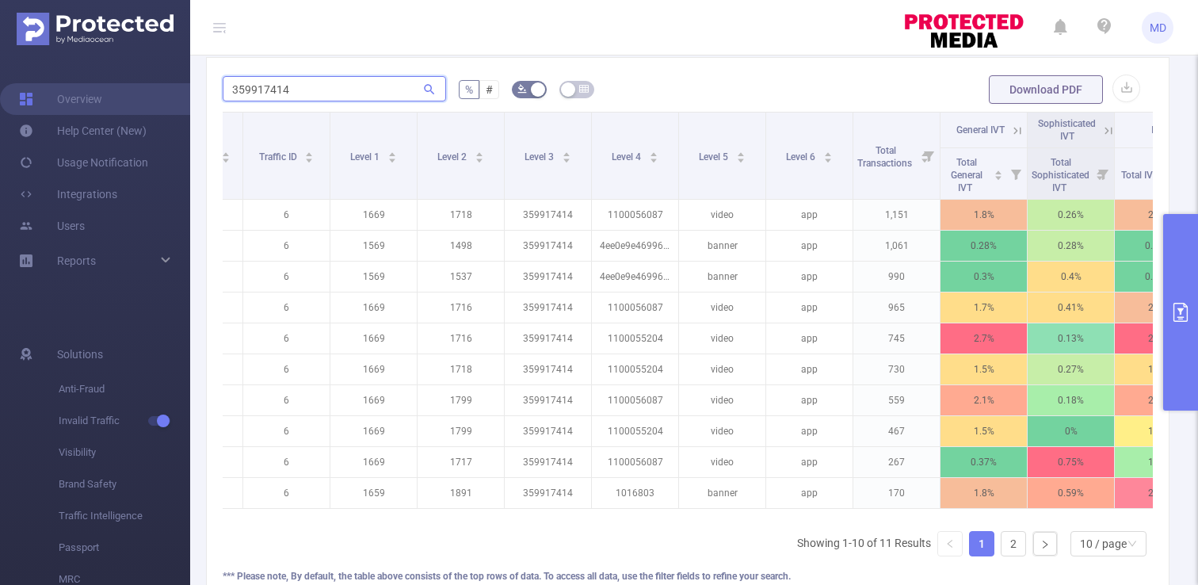
type input "359917414"
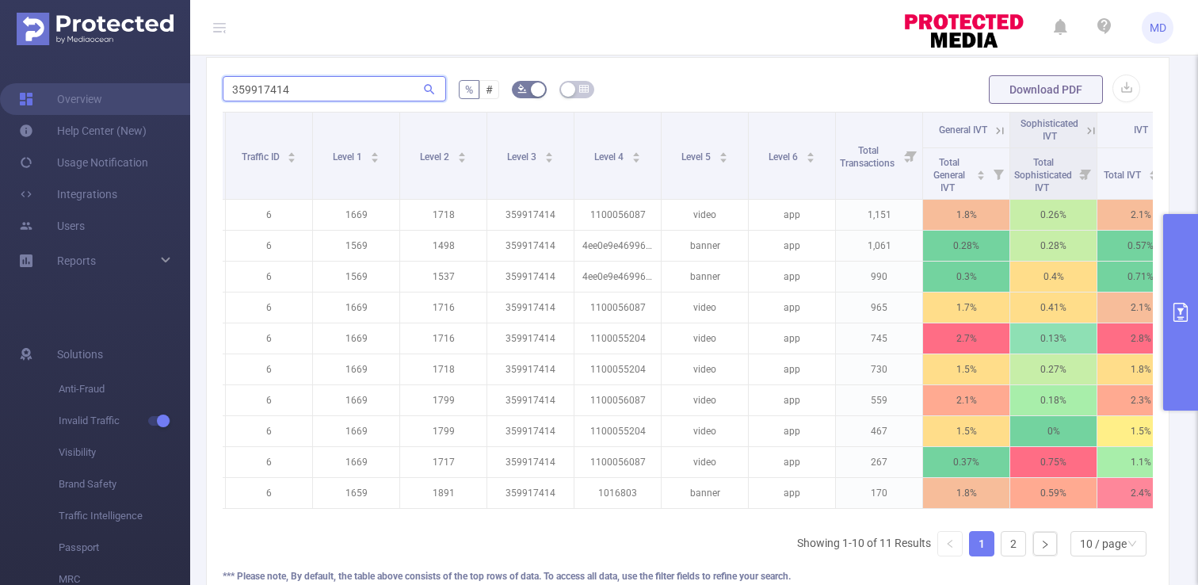
scroll to position [0, 123]
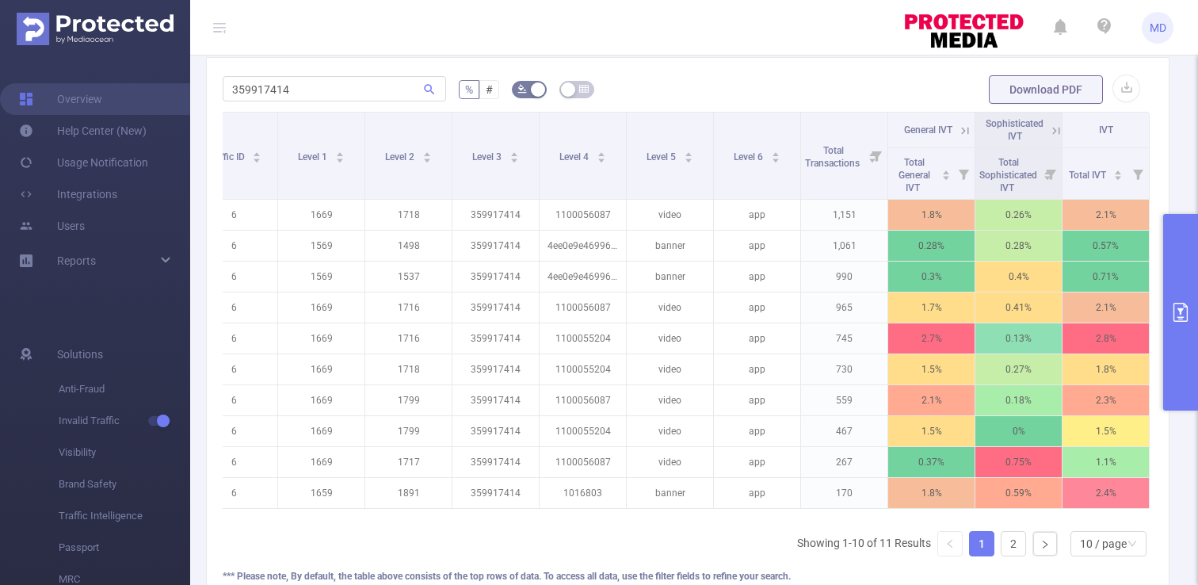
click at [1190, 367] on button "primary" at bounding box center [1180, 312] width 35 height 196
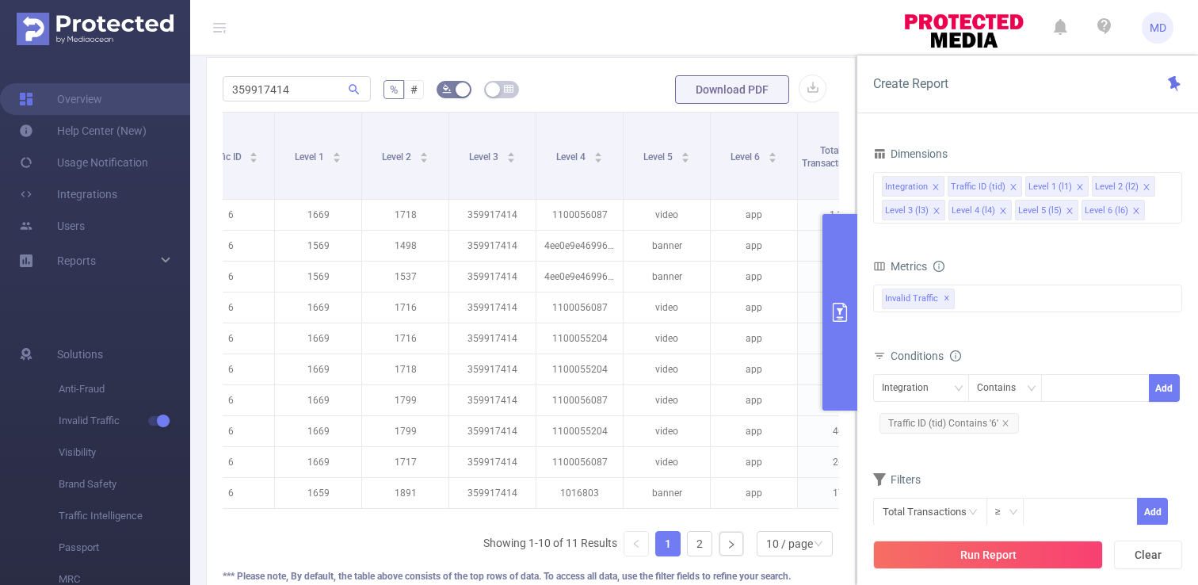
click at [854, 352] on button "primary" at bounding box center [839, 312] width 35 height 196
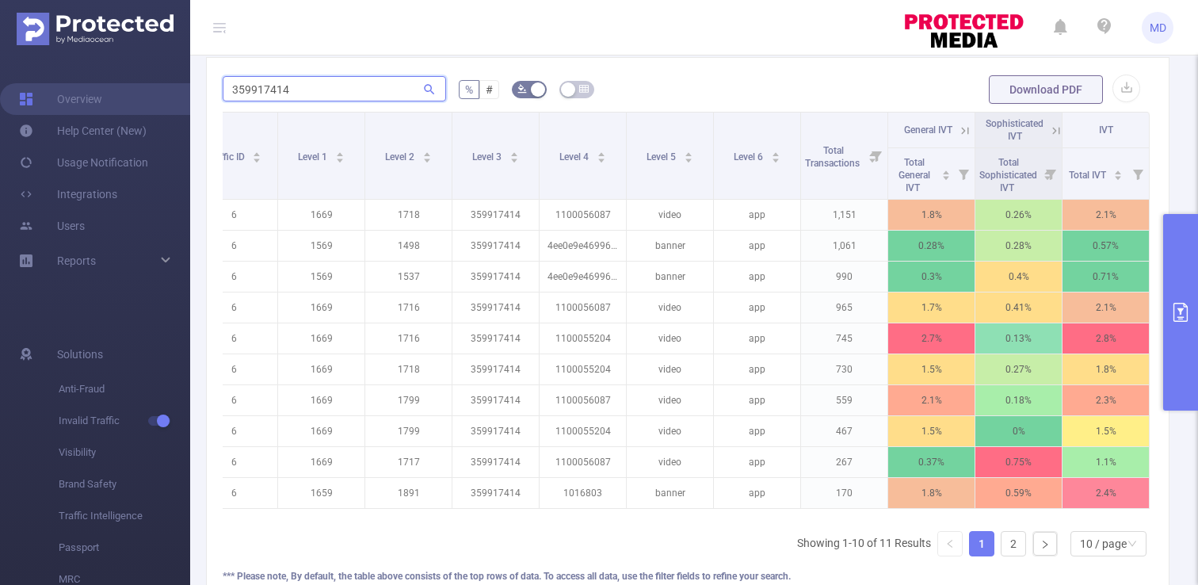
click at [333, 91] on input "359917414" at bounding box center [334, 88] width 223 height 25
click at [332, 91] on input "359917414" at bounding box center [334, 88] width 223 height 25
